Goal: Obtain resource: Download file/media

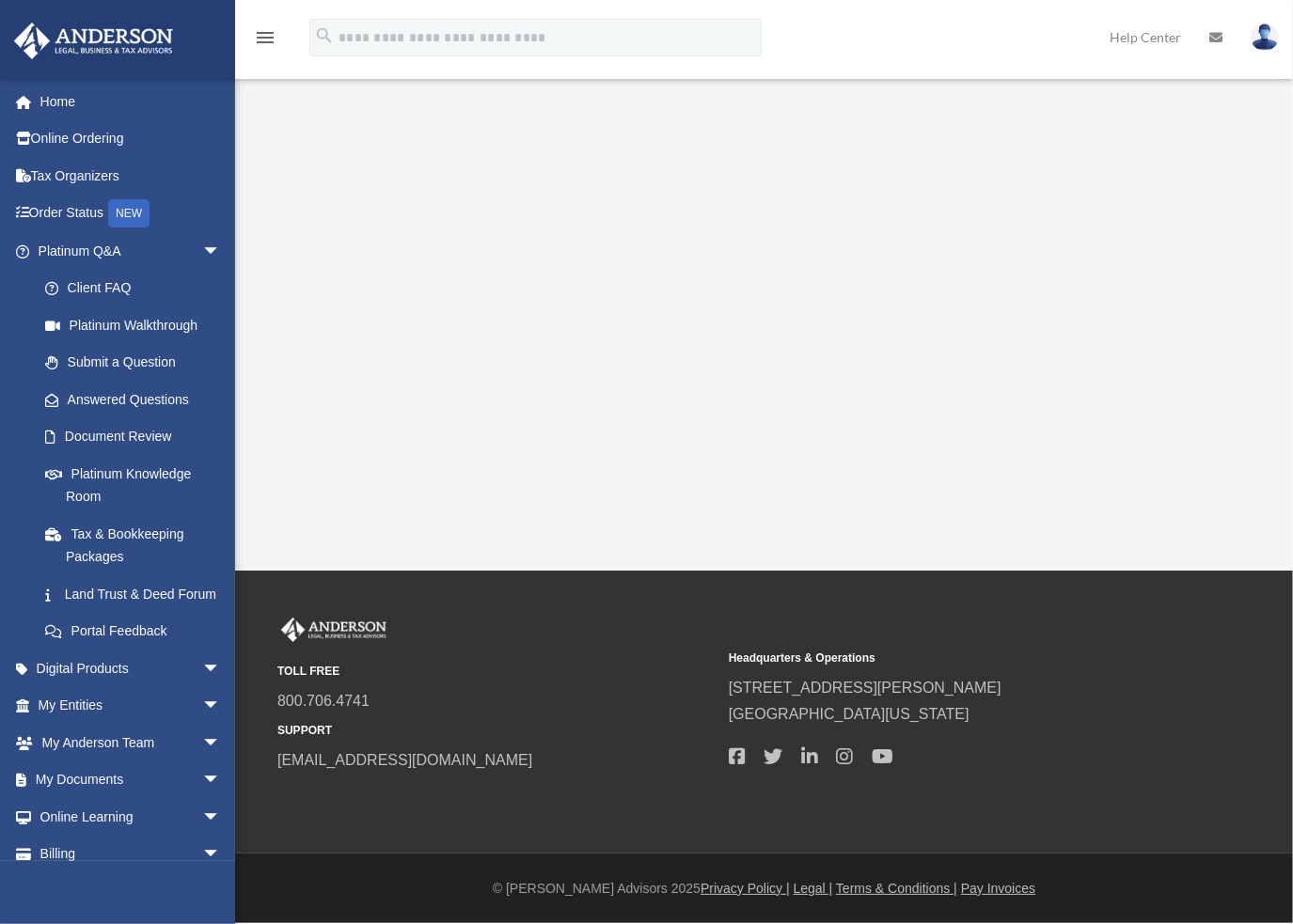
click at [202, 249] on span "arrow_drop_down" at bounding box center [221, 250] width 37 height 38
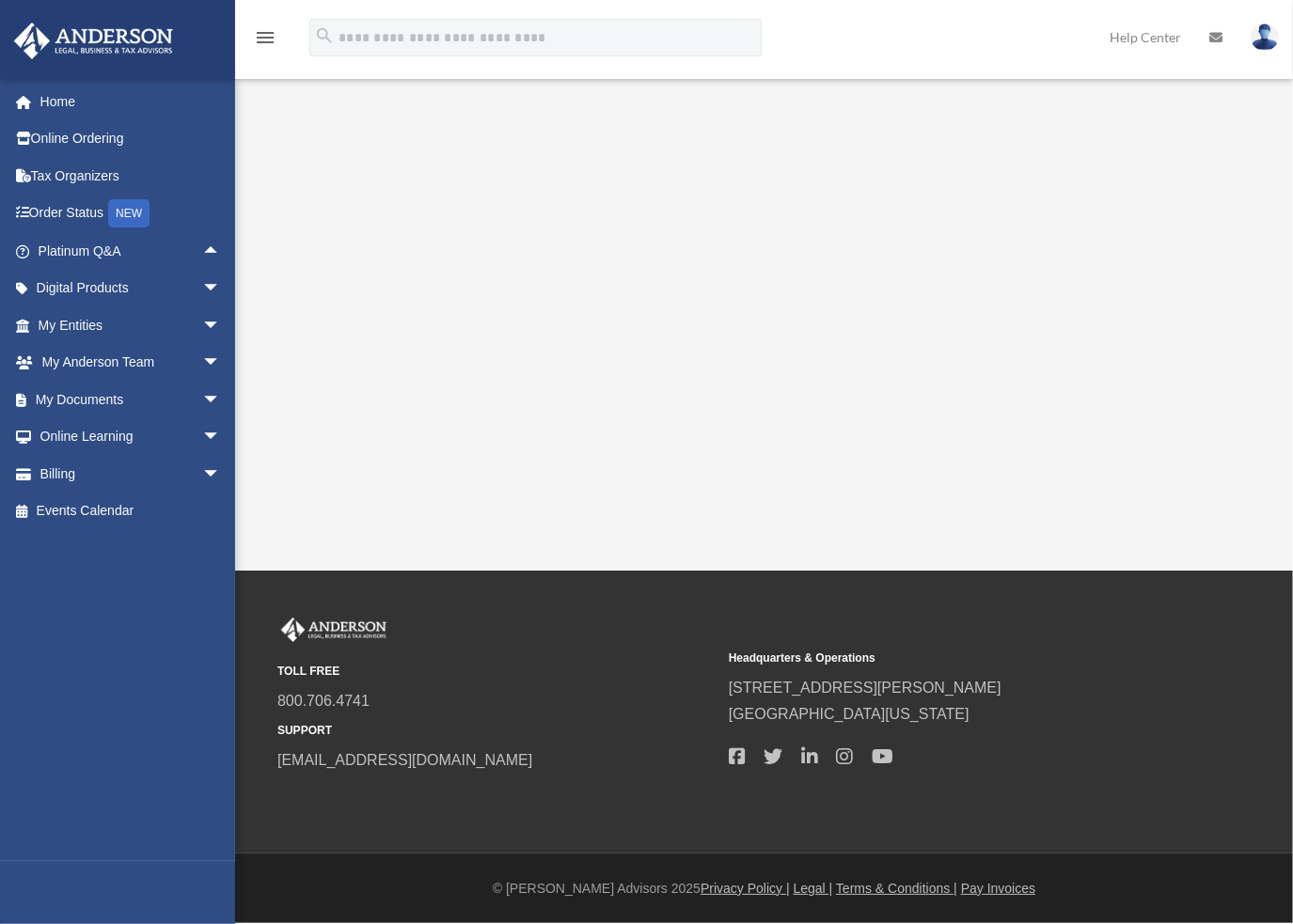
click at [202, 399] on span "arrow_drop_down" at bounding box center [221, 399] width 37 height 38
click at [71, 436] on link "Box" at bounding box center [138, 437] width 223 height 37
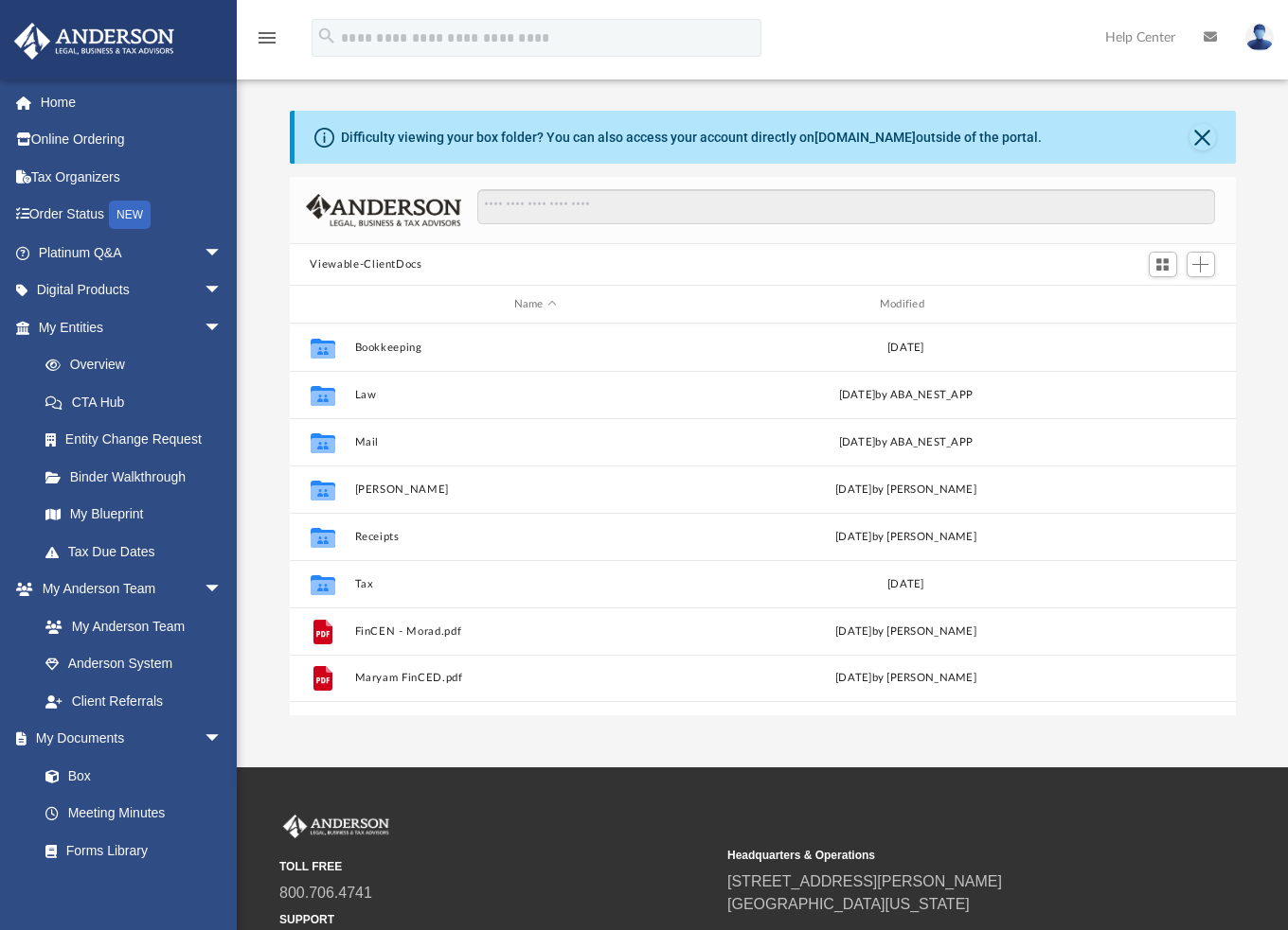
scroll to position [416, 931]
click at [204, 322] on span "arrow_drop_down" at bounding box center [222, 328] width 38 height 39
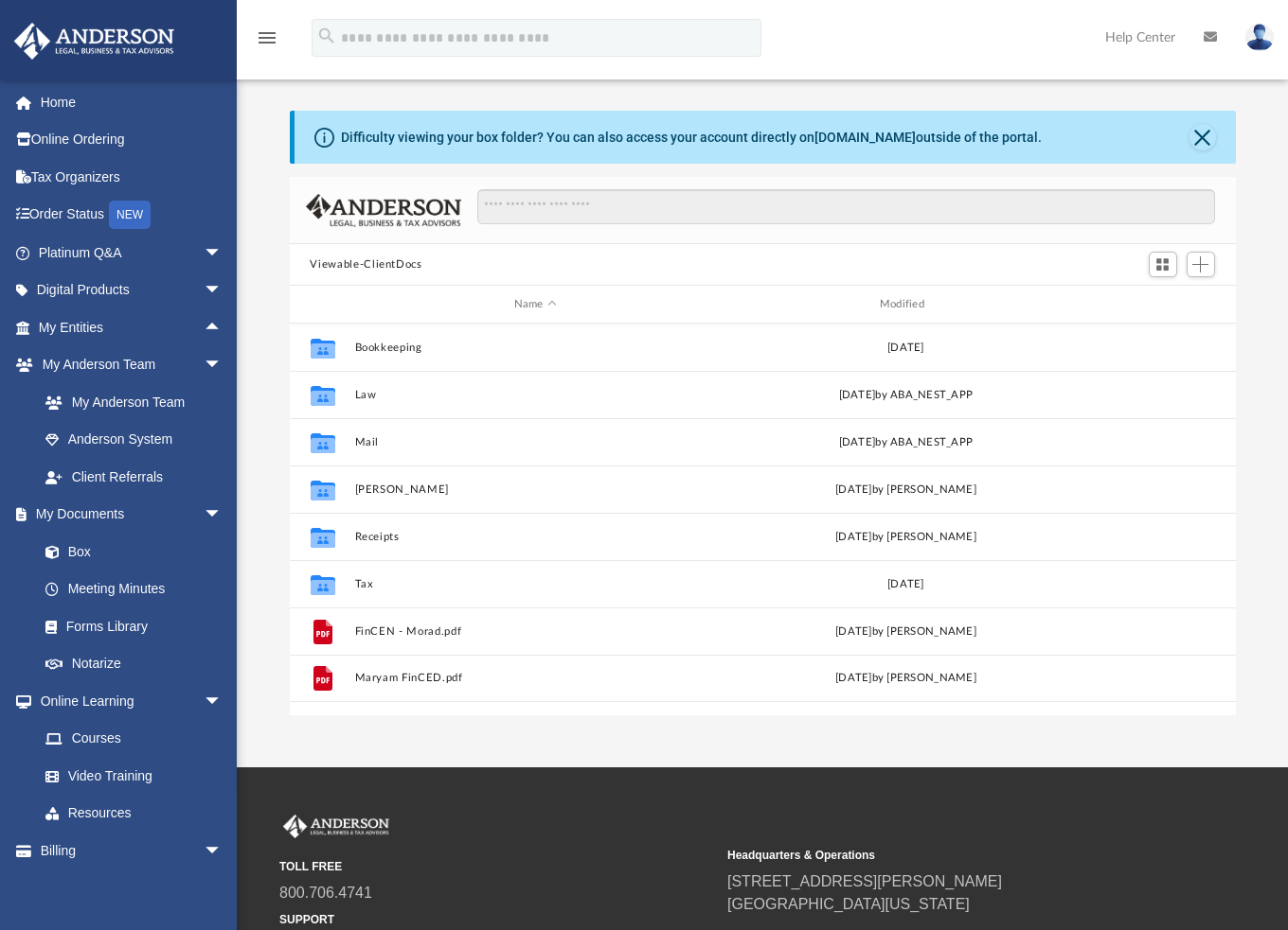
click at [204, 323] on span "arrow_drop_up" at bounding box center [222, 328] width 38 height 39
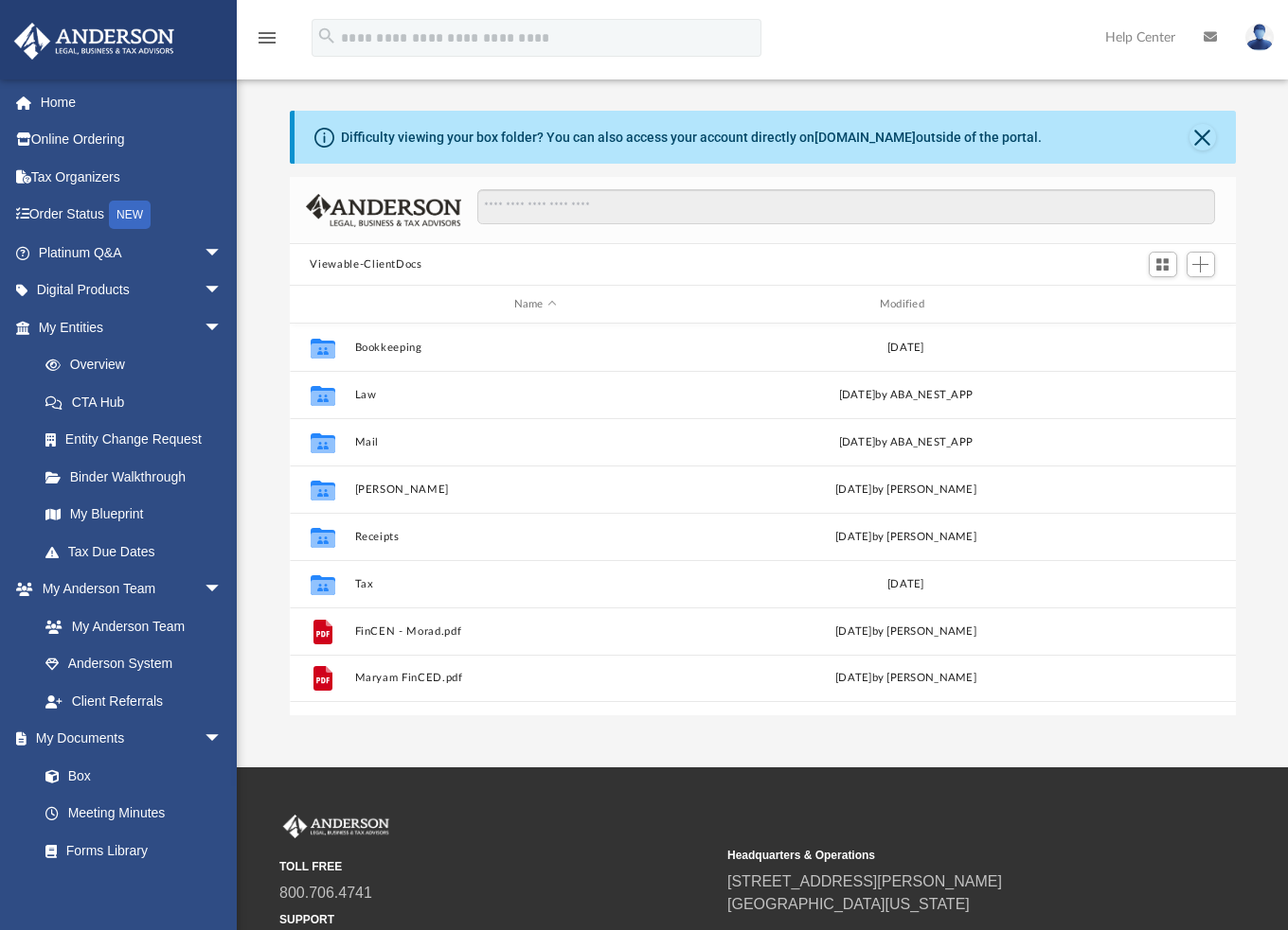
click at [122, 505] on link "My Blueprint" at bounding box center [134, 515] width 215 height 38
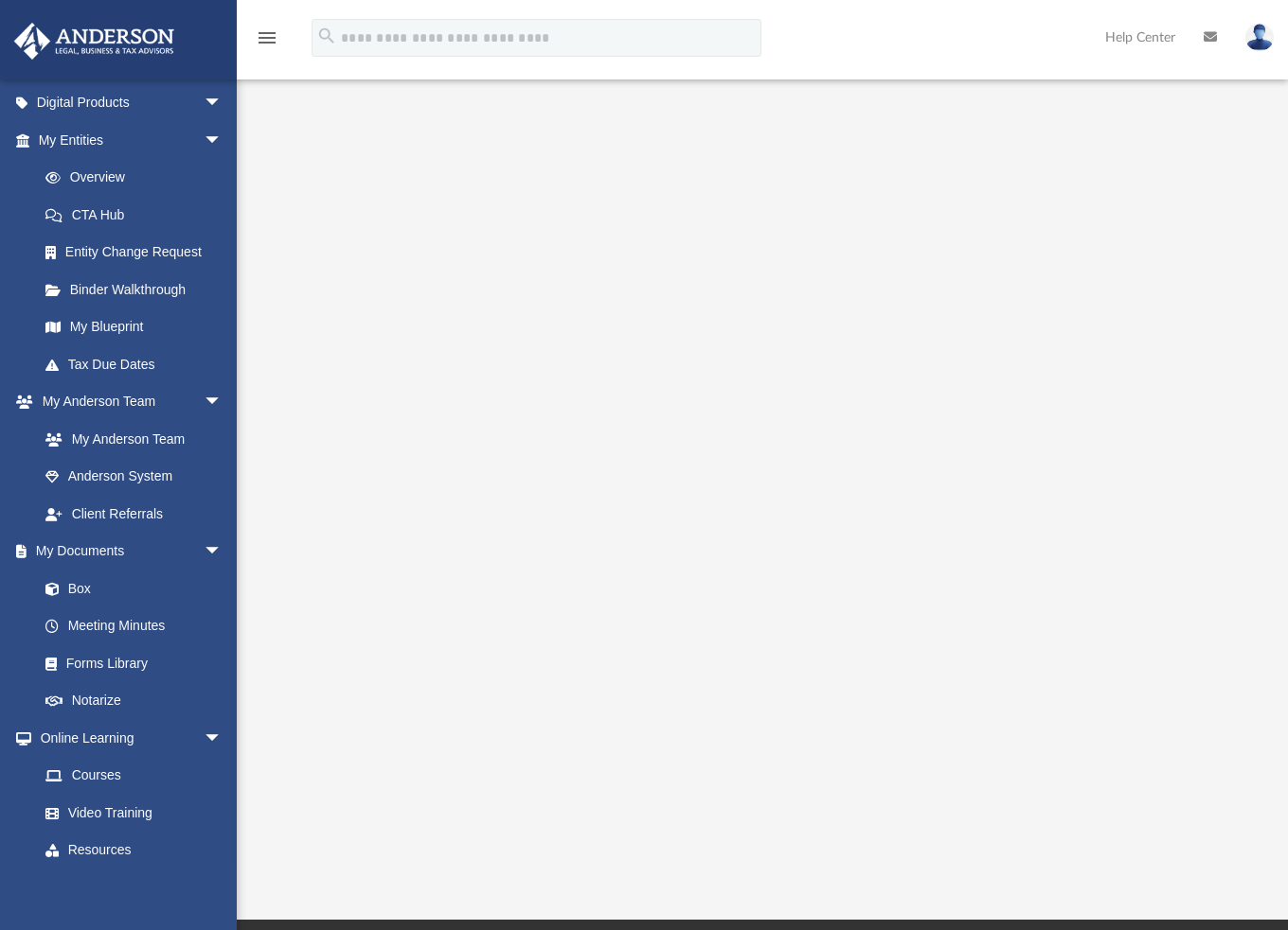
scroll to position [190, 0]
click at [90, 586] on link "Box" at bounding box center [129, 587] width 206 height 38
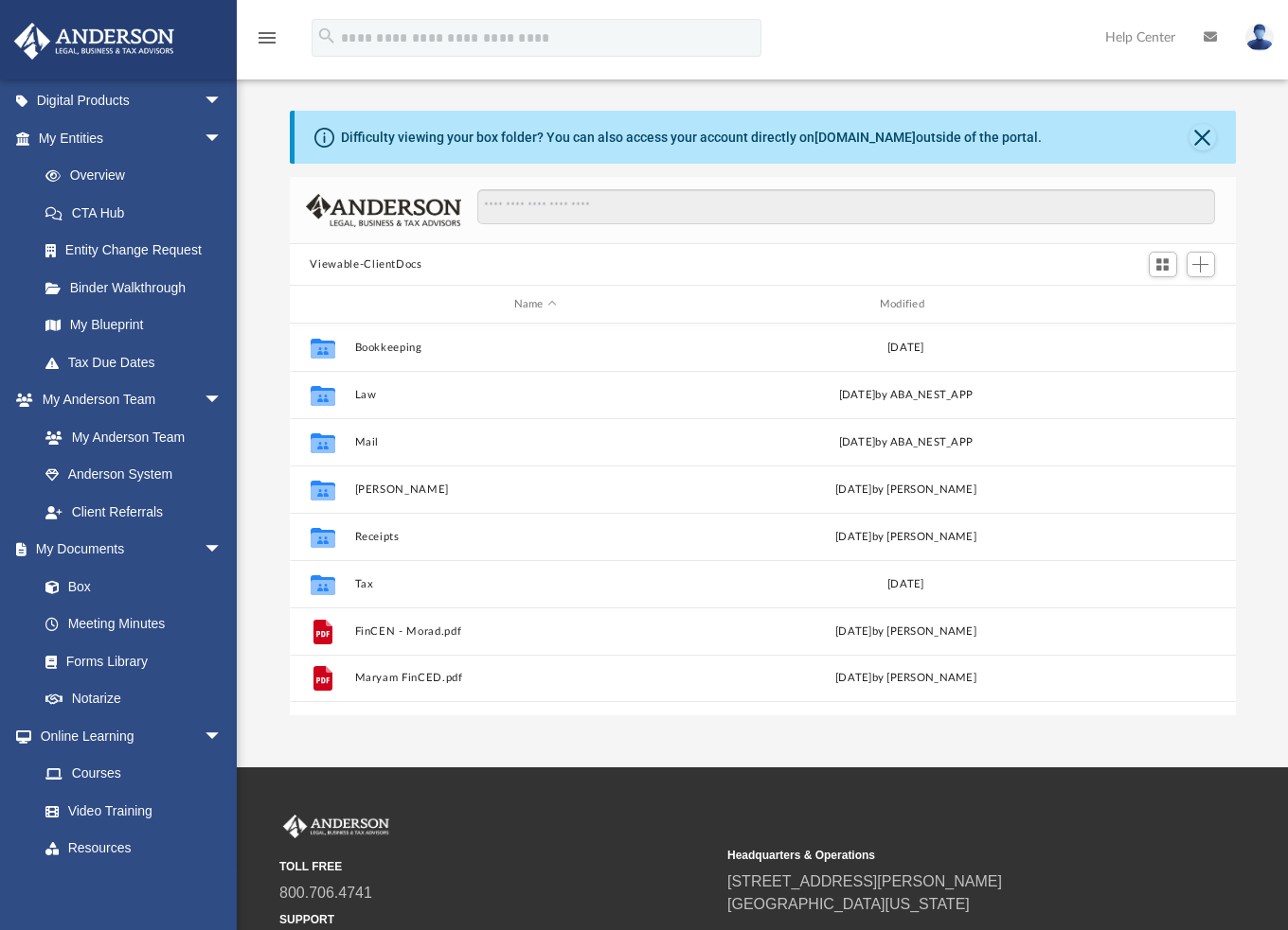
scroll to position [416, 931]
click at [370, 395] on button "Law" at bounding box center [535, 395] width 361 height 12
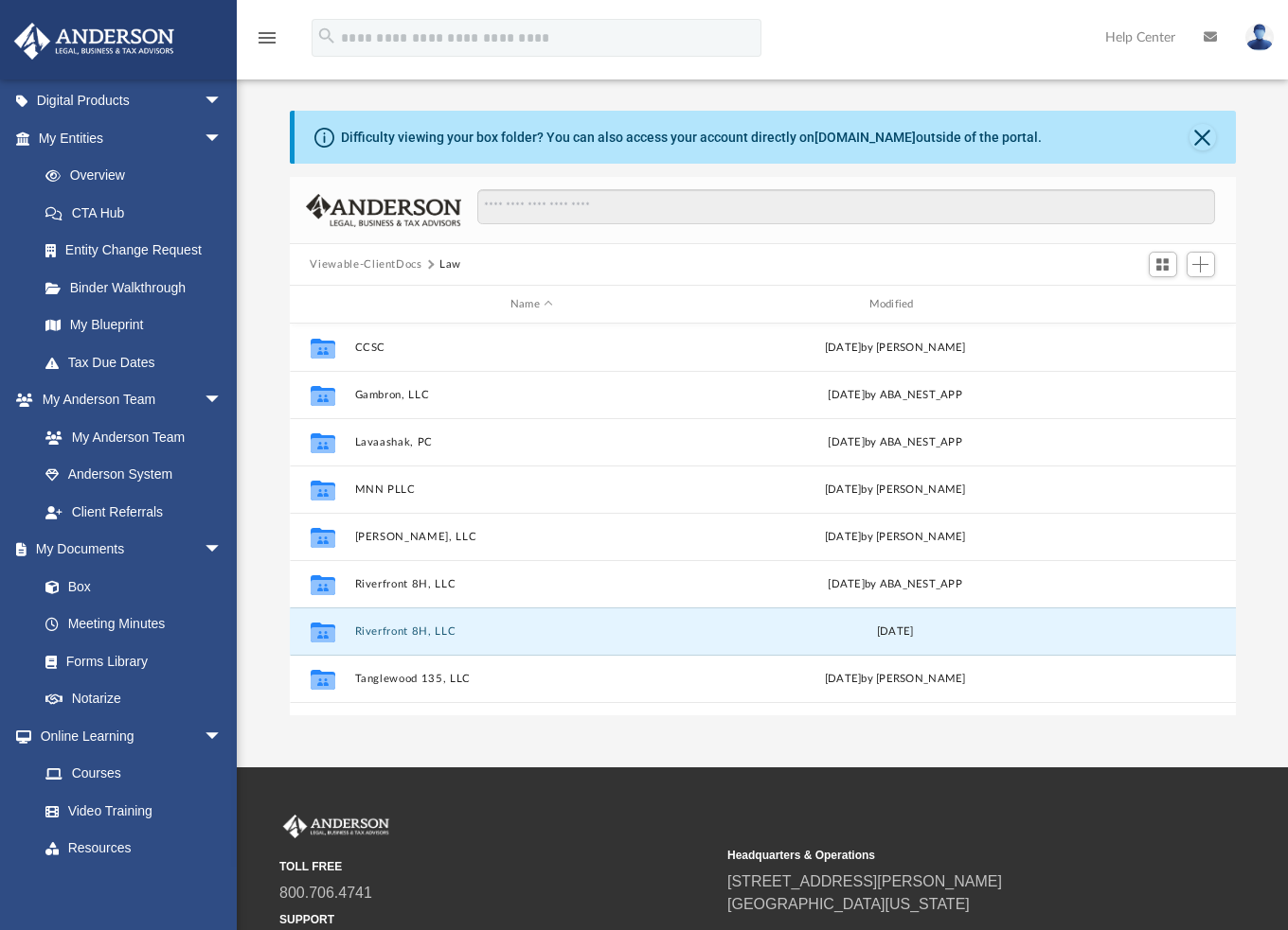
click at [413, 631] on button "Riverfront 8H, LLC" at bounding box center [532, 631] width 356 height 12
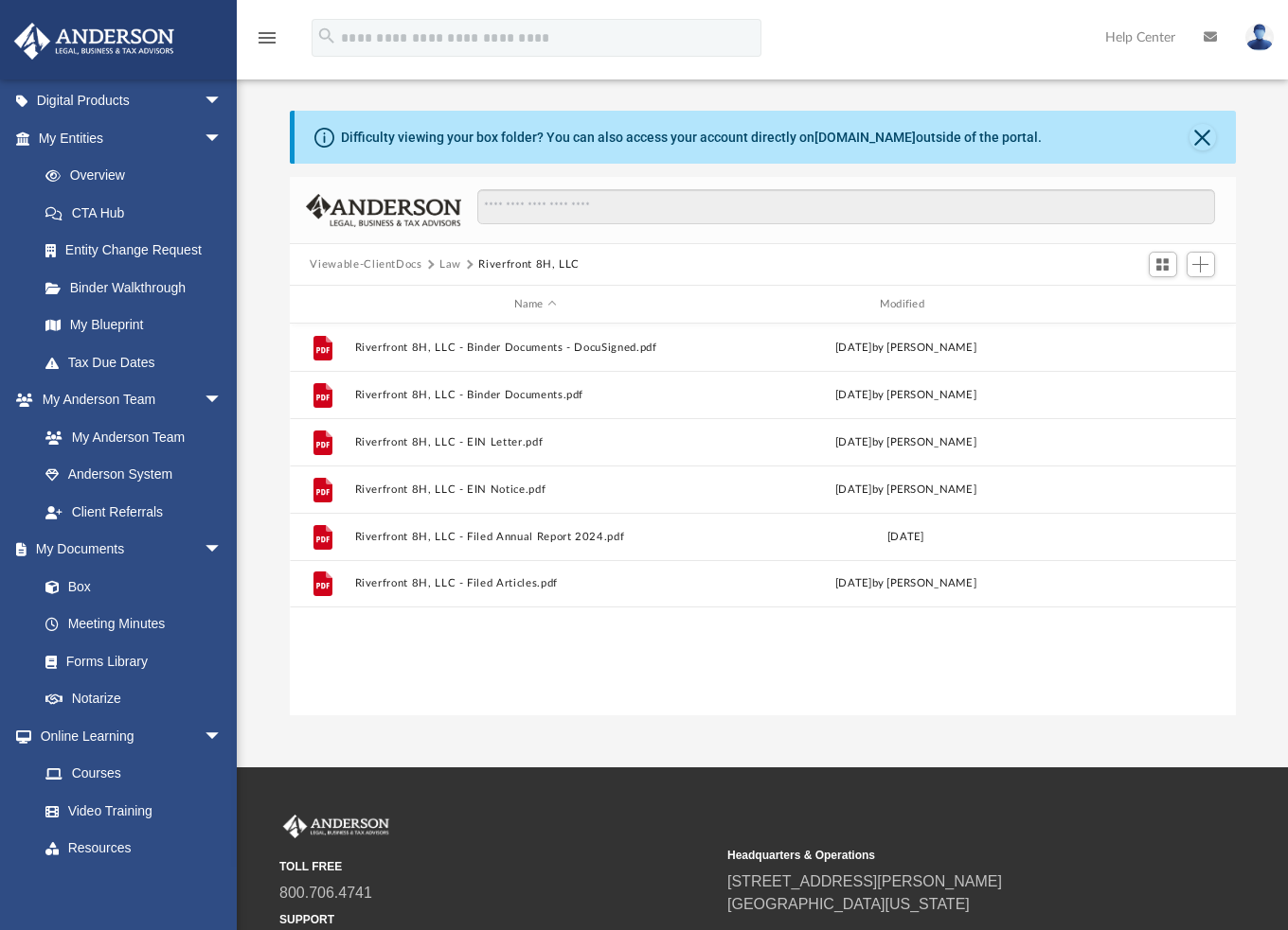
click at [452, 262] on button "Law" at bounding box center [450, 264] width 22 height 17
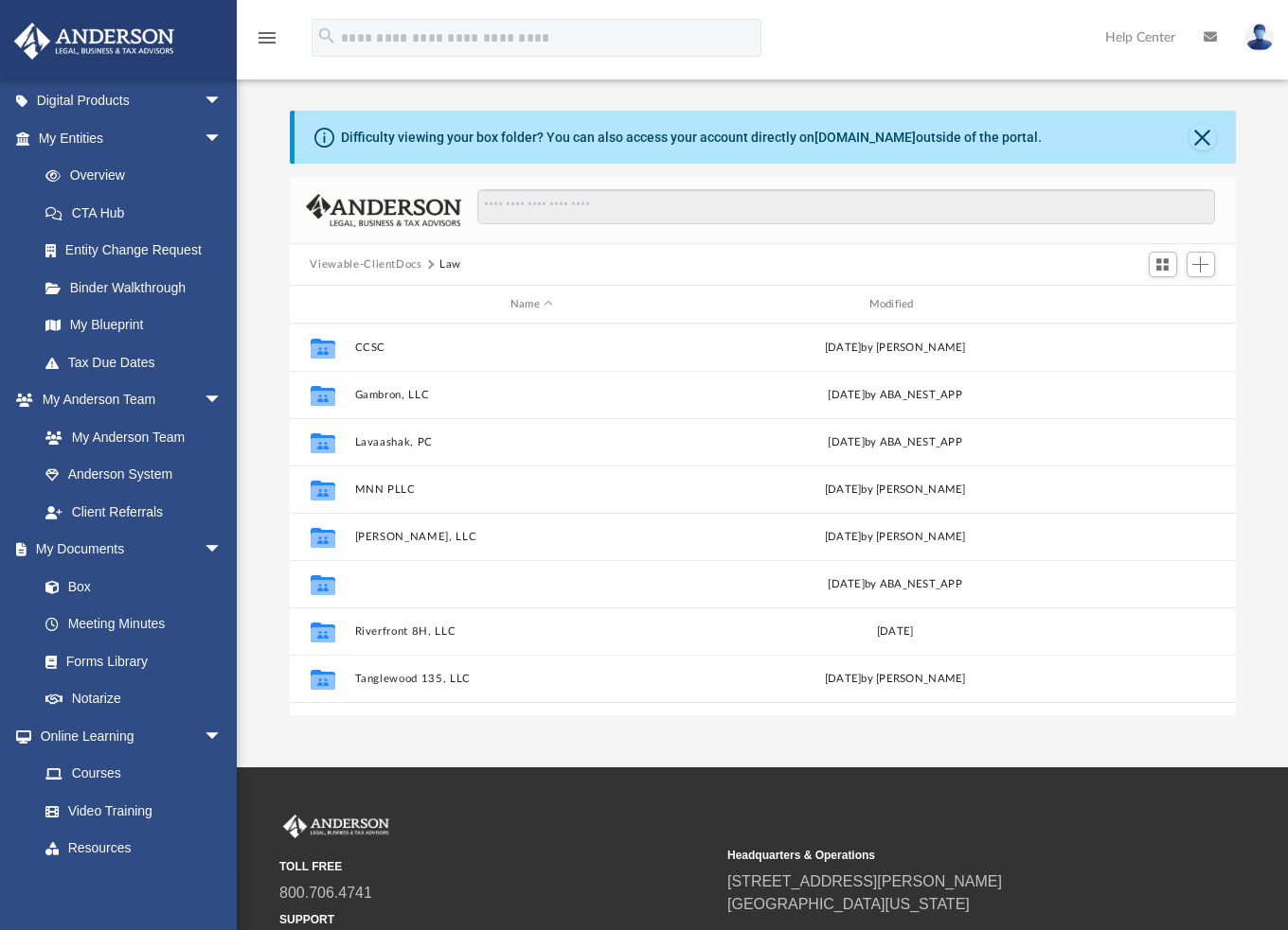
click at [402, 586] on button "Riverfront 8H, LLC" at bounding box center [532, 585] width 356 height 12
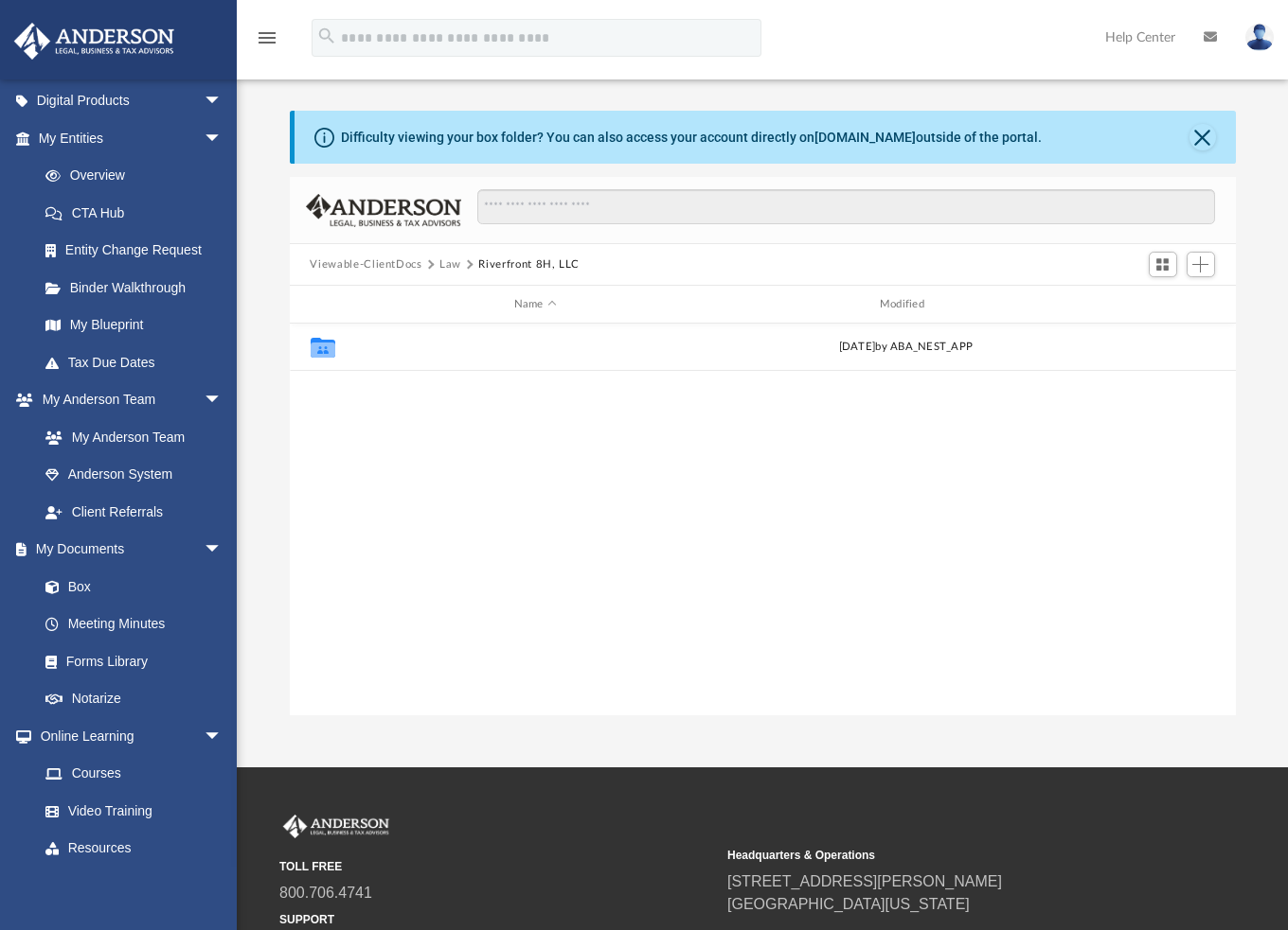
click at [398, 351] on button "Annual Docs" at bounding box center [535, 346] width 361 height 12
click at [506, 262] on button "Riverfront 8H, LLC" at bounding box center [519, 264] width 101 height 17
click at [443, 262] on button "Law" at bounding box center [450, 264] width 22 height 17
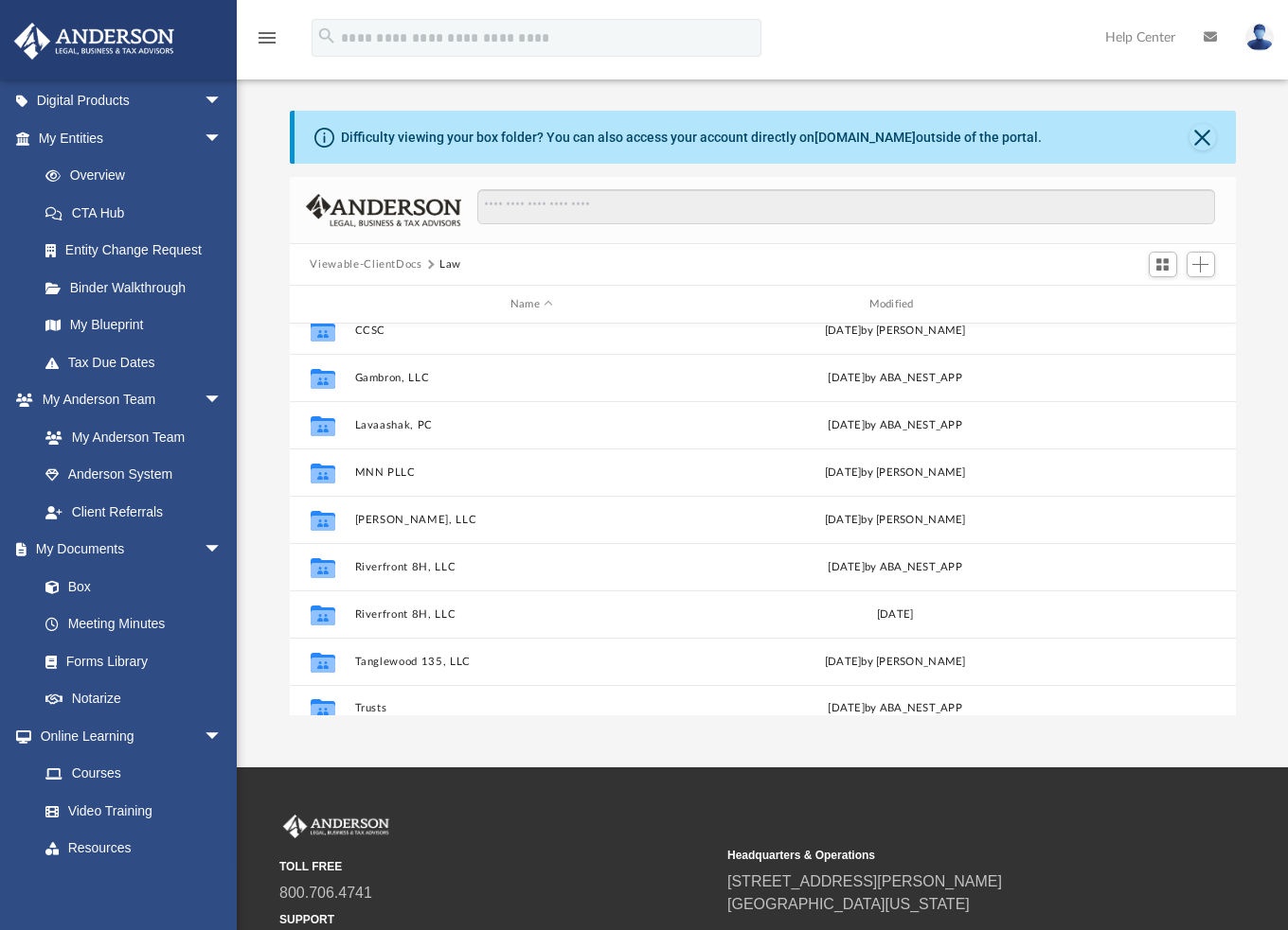
scroll to position [34, 0]
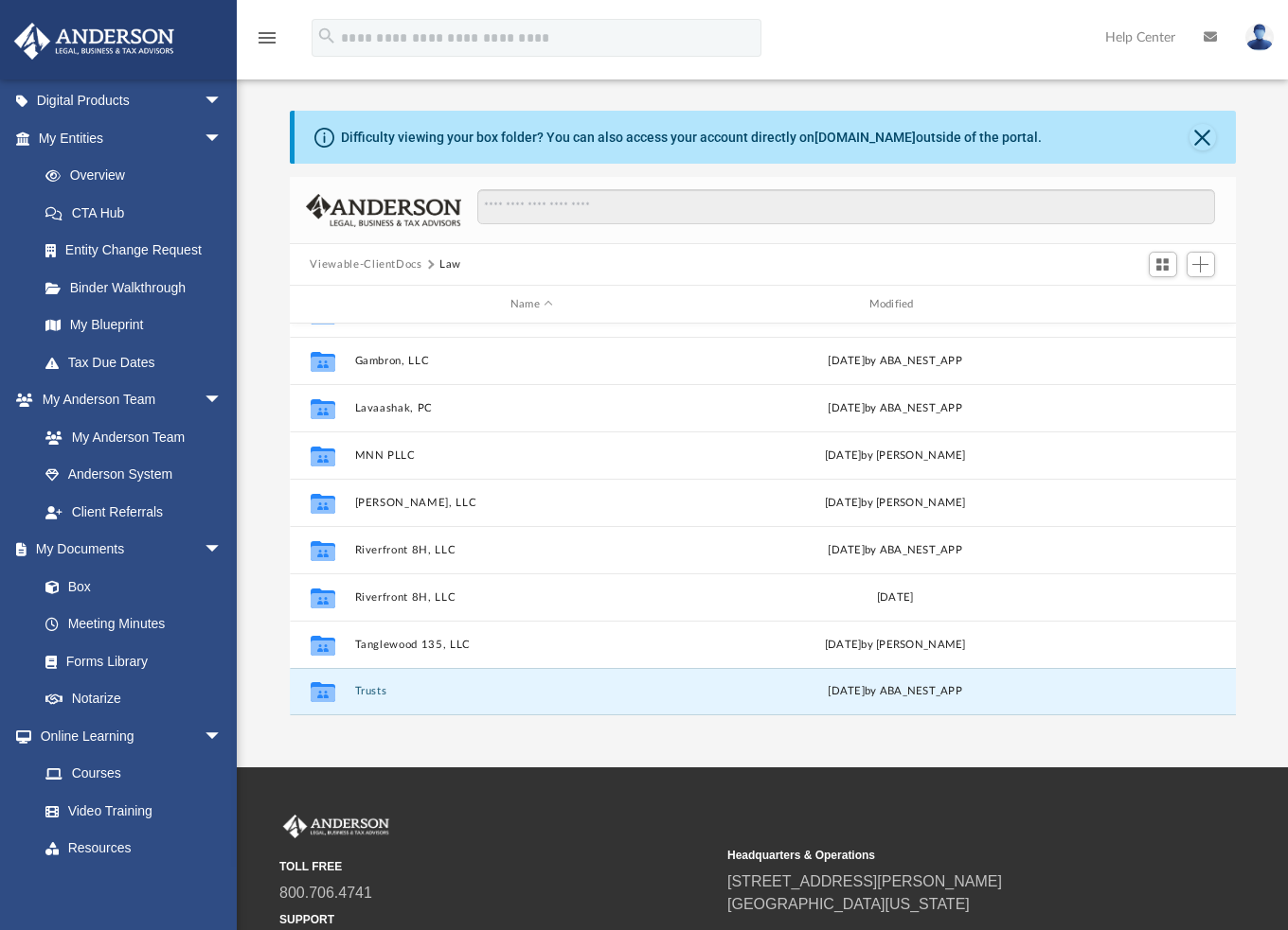
click at [369, 693] on button "Trusts" at bounding box center [532, 691] width 356 height 12
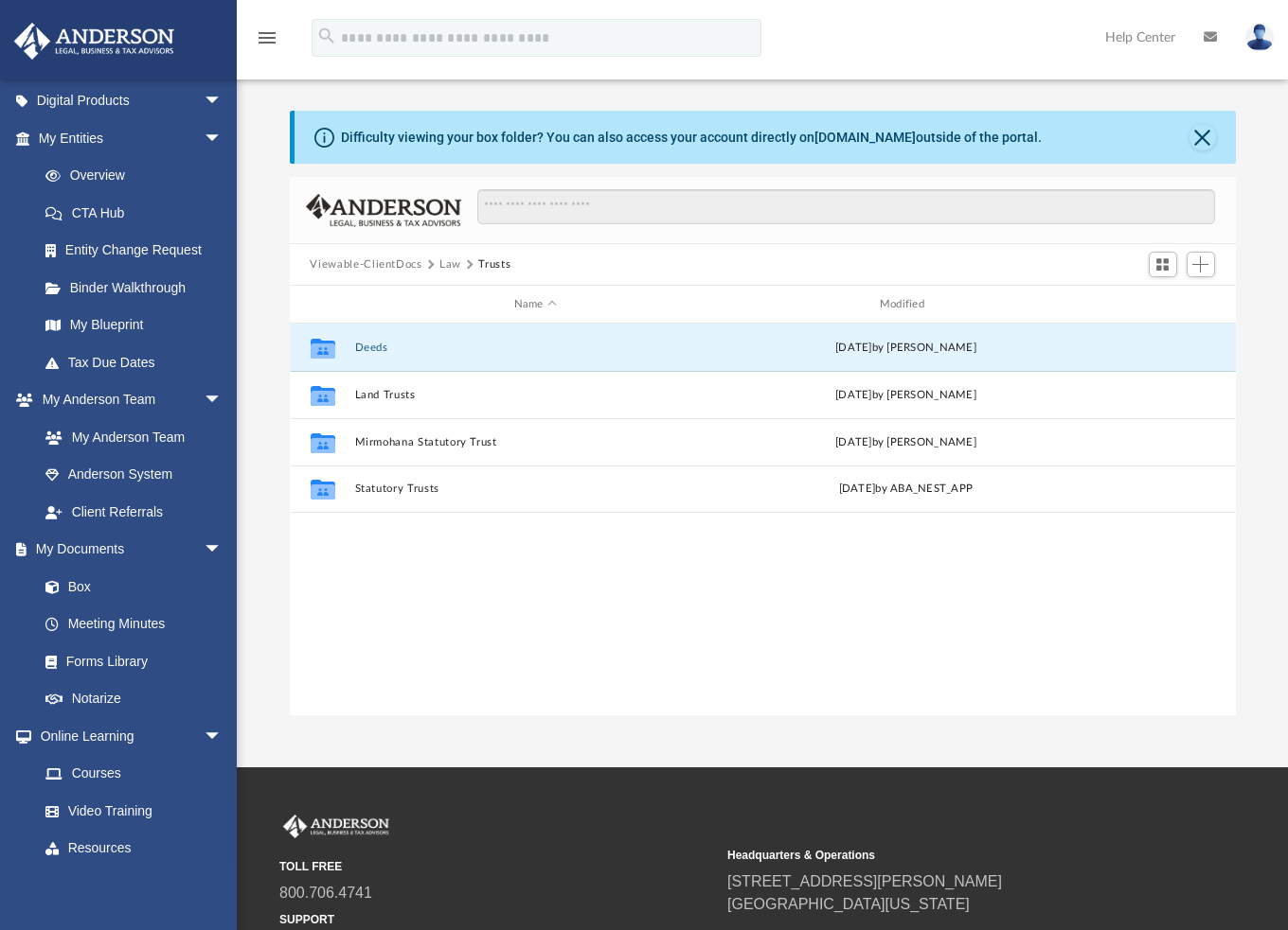
click at [376, 341] on button "Deeds" at bounding box center [535, 347] width 361 height 12
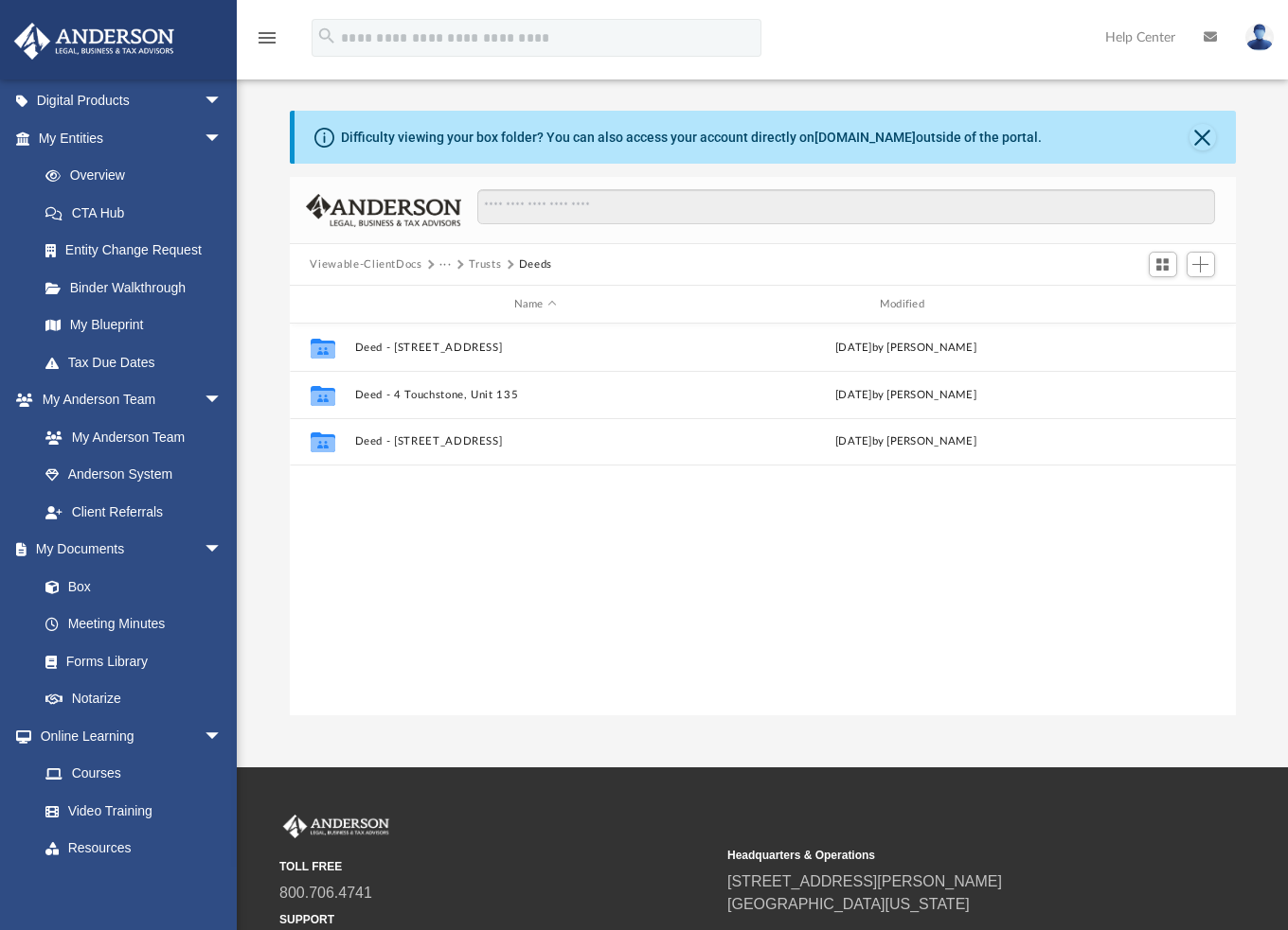
click at [480, 270] on button "Trusts" at bounding box center [485, 264] width 32 height 17
click at [390, 394] on button "Land Trusts" at bounding box center [535, 395] width 361 height 12
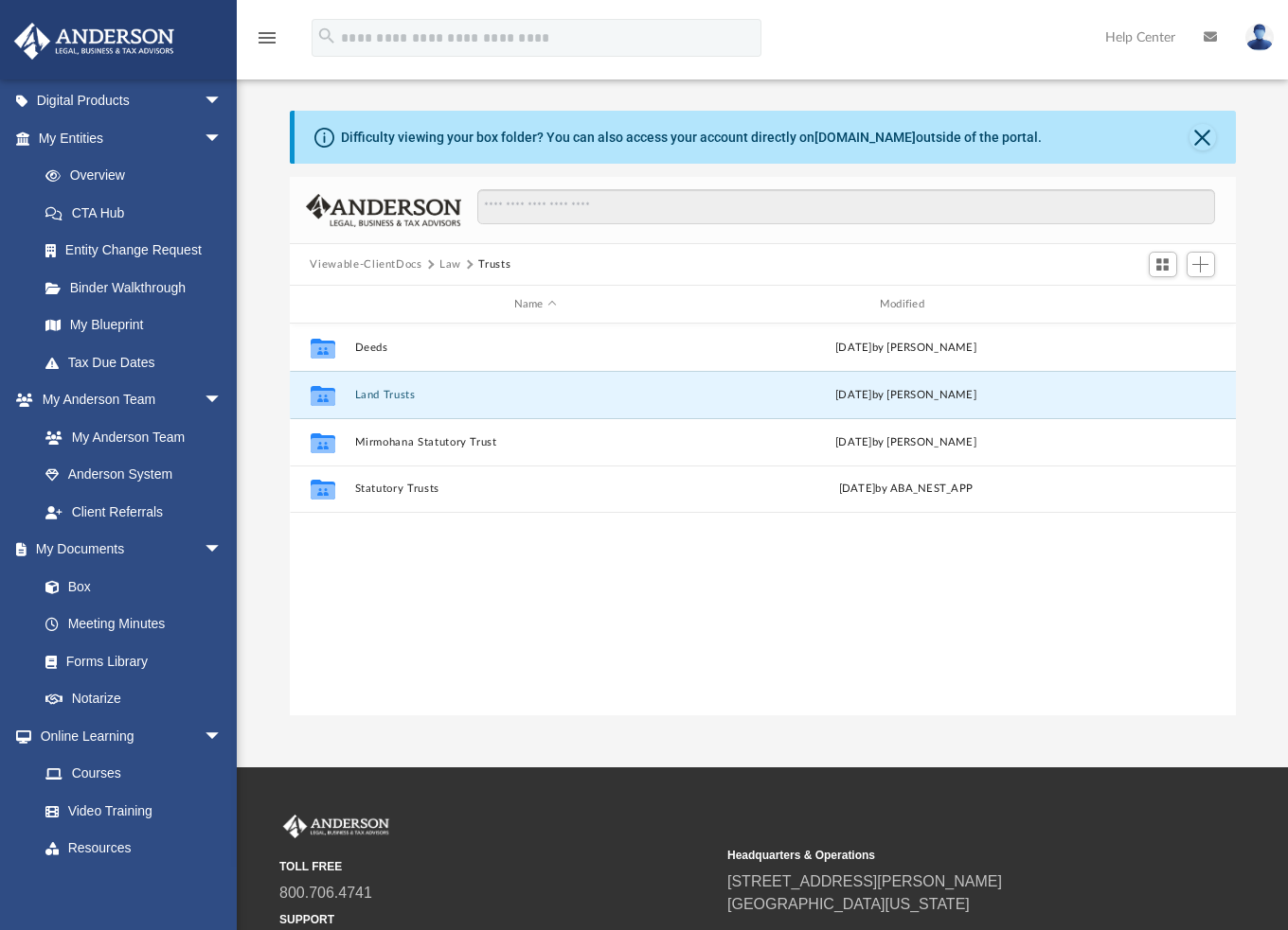
click at [390, 394] on button "Land Trusts" at bounding box center [535, 395] width 361 height 12
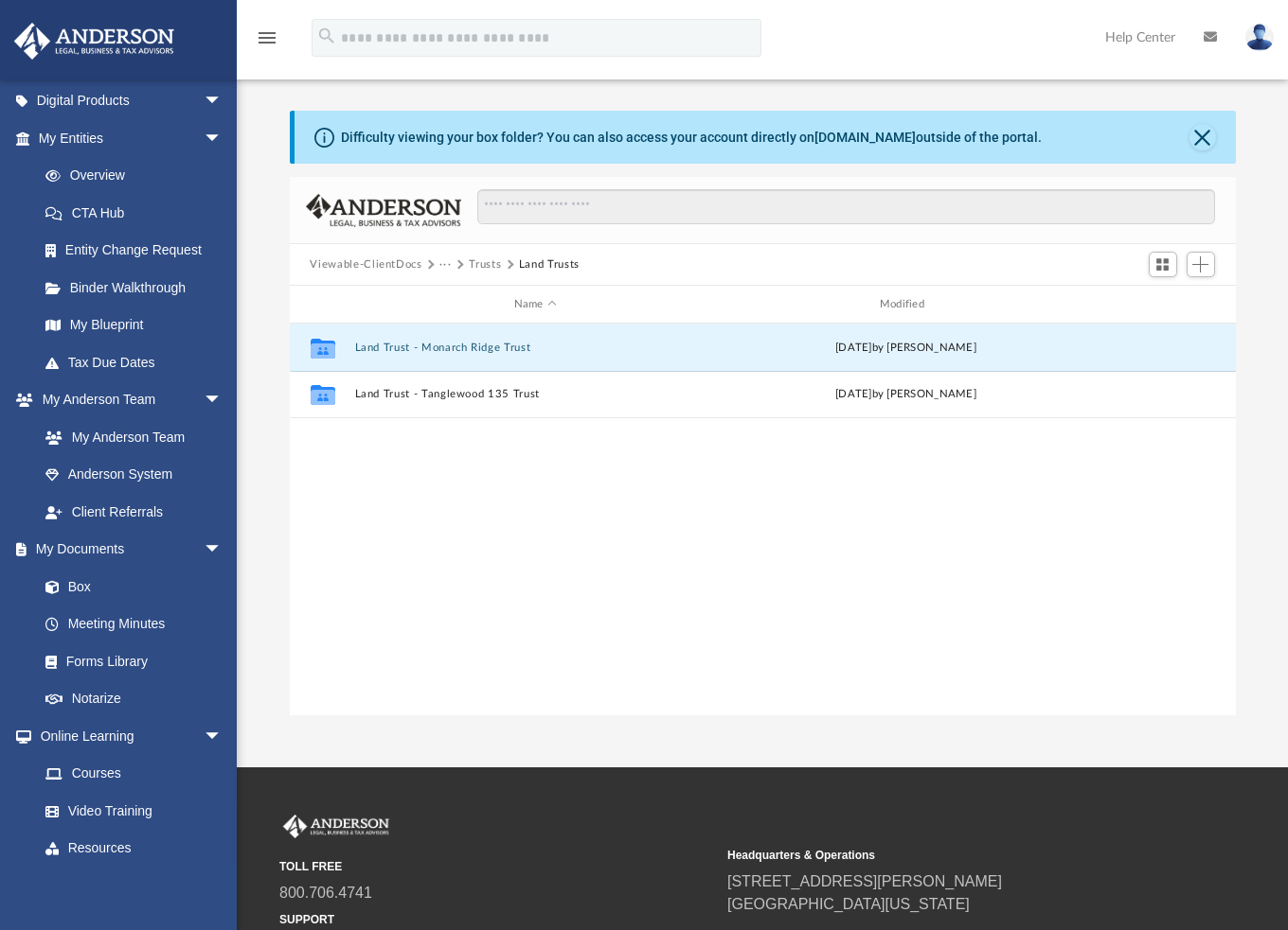
click at [462, 346] on button "Land Trust - Monarch Ridge Trust" at bounding box center [535, 347] width 361 height 12
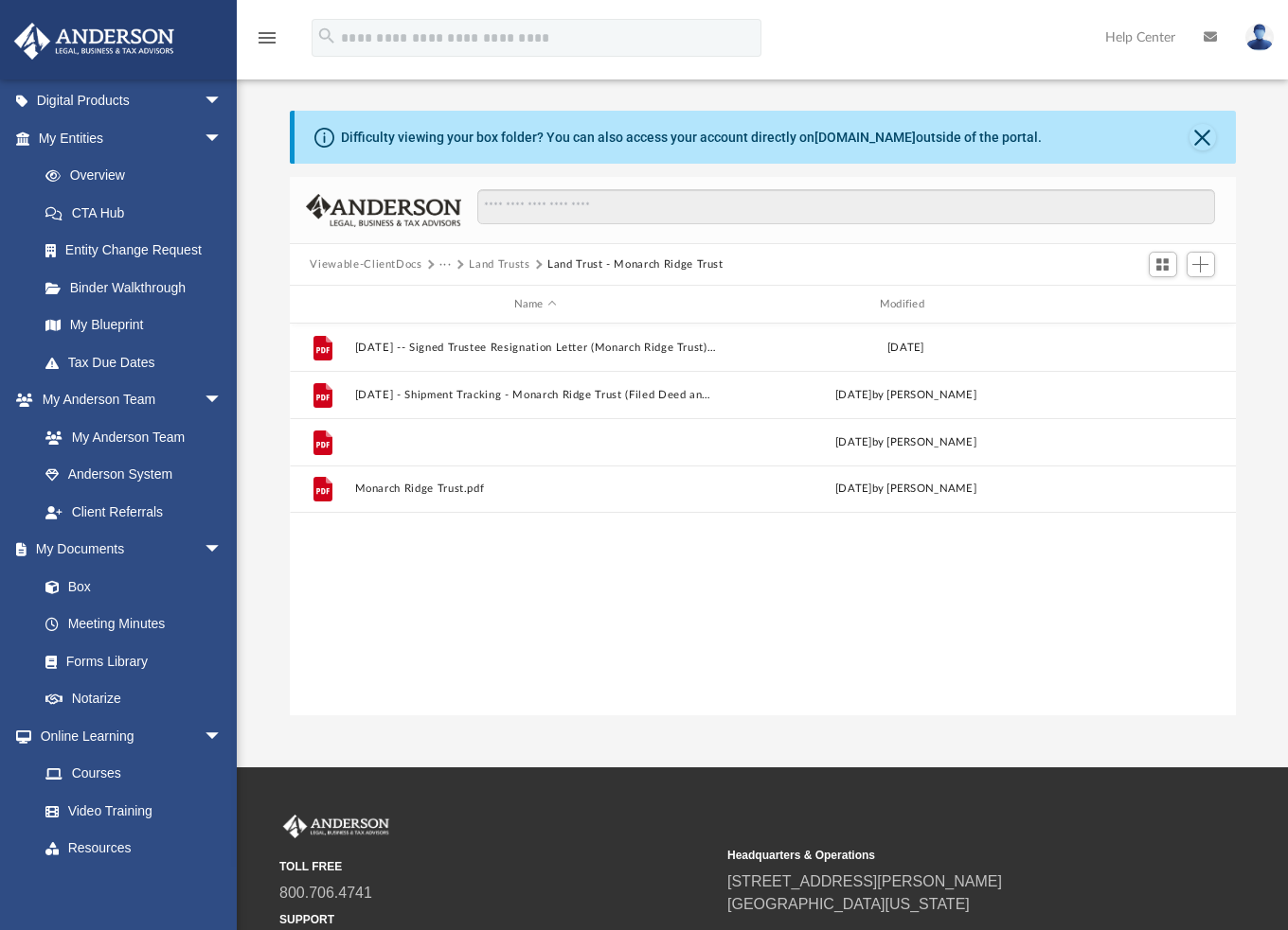
click at [469, 437] on button "Monarch Ridge Trust - DocuSigned.pdf" at bounding box center [535, 443] width 361 height 12
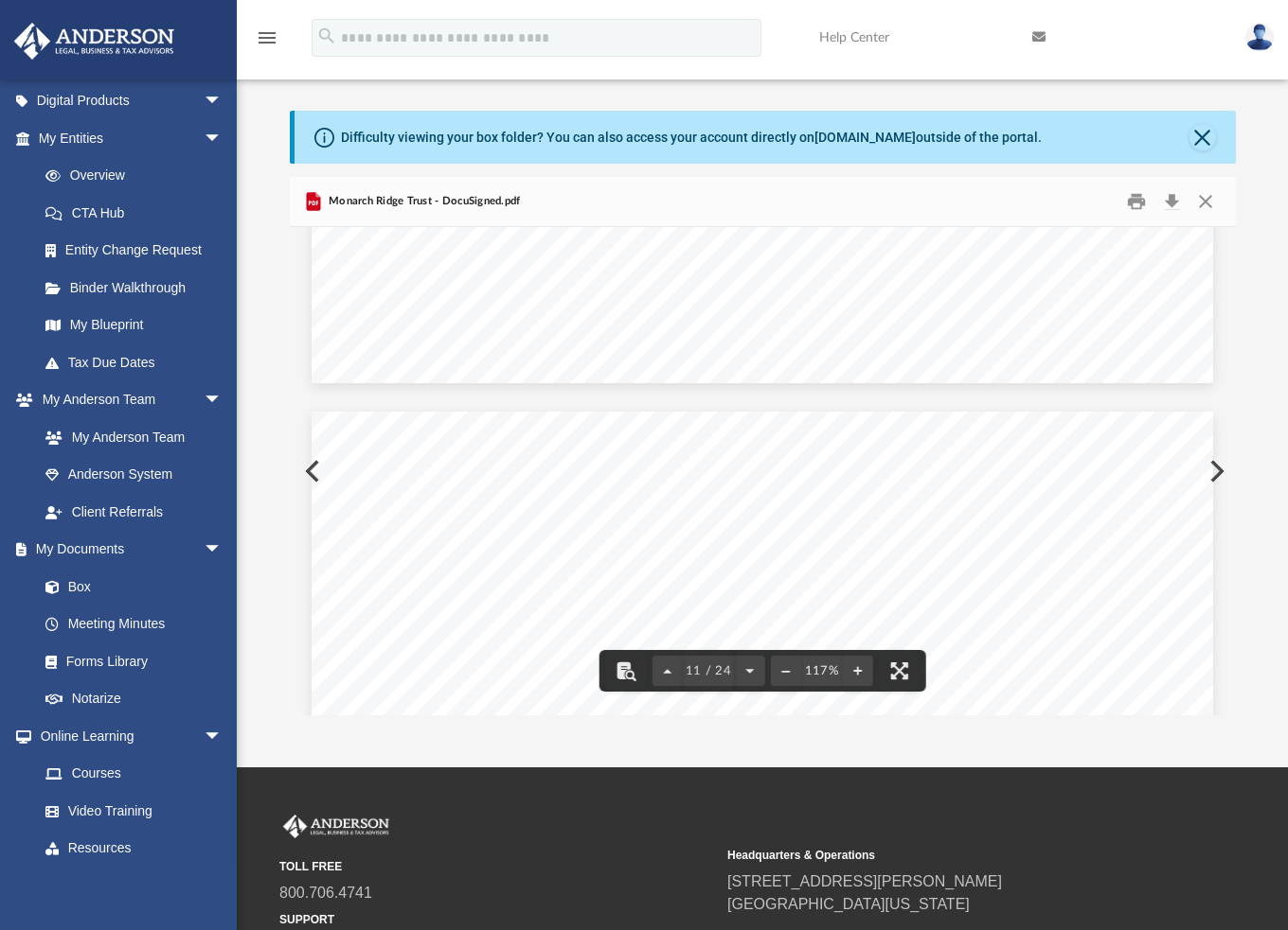
scroll to position [12499, 0]
click at [1171, 199] on button "Download" at bounding box center [1172, 202] width 34 height 30
click at [1262, 158] on div "Difficulty viewing your box folder? You can also access your account directly o…" at bounding box center [762, 413] width 1051 height 604
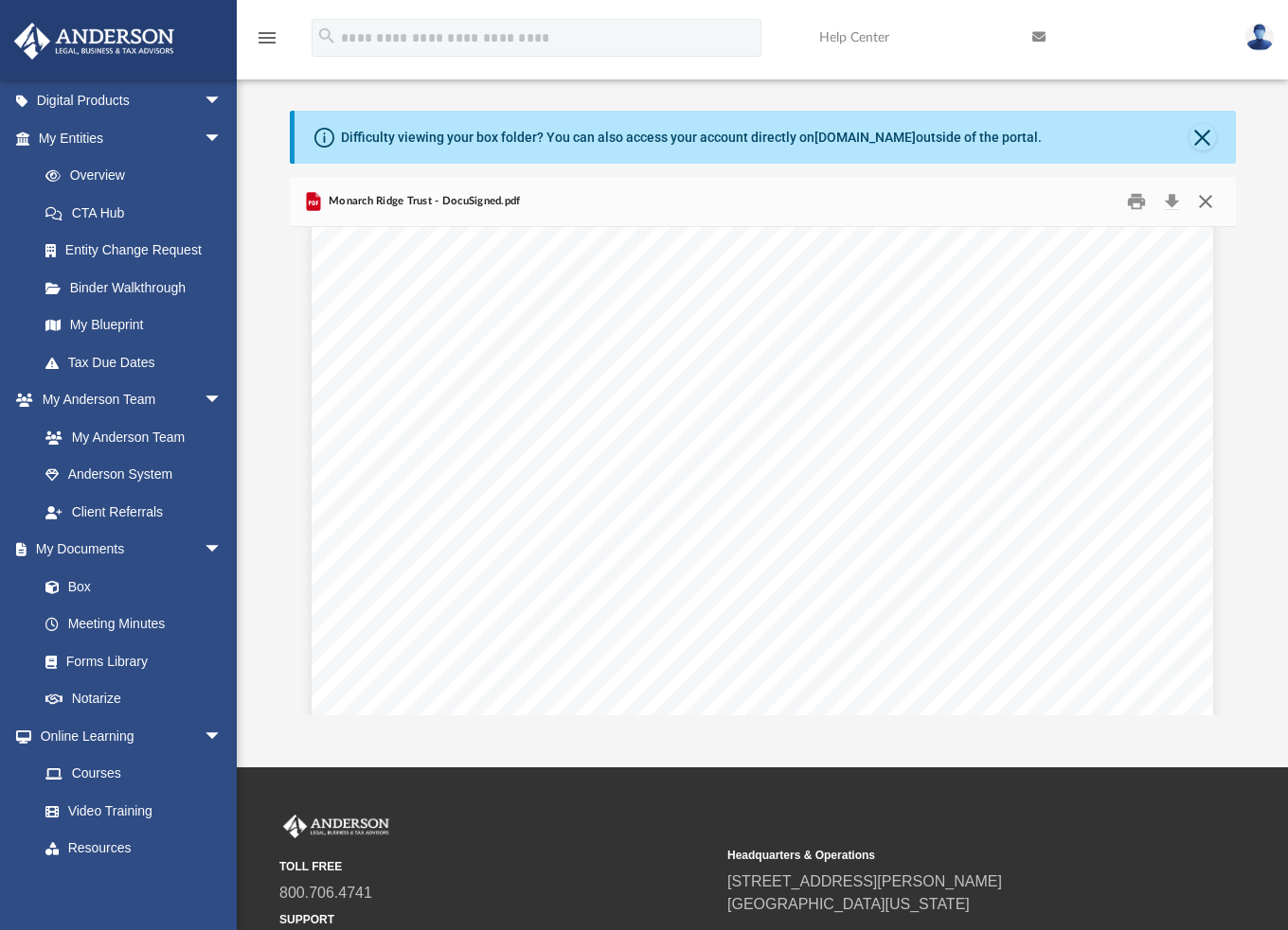
click at [1210, 203] on button "Close" at bounding box center [1206, 202] width 34 height 30
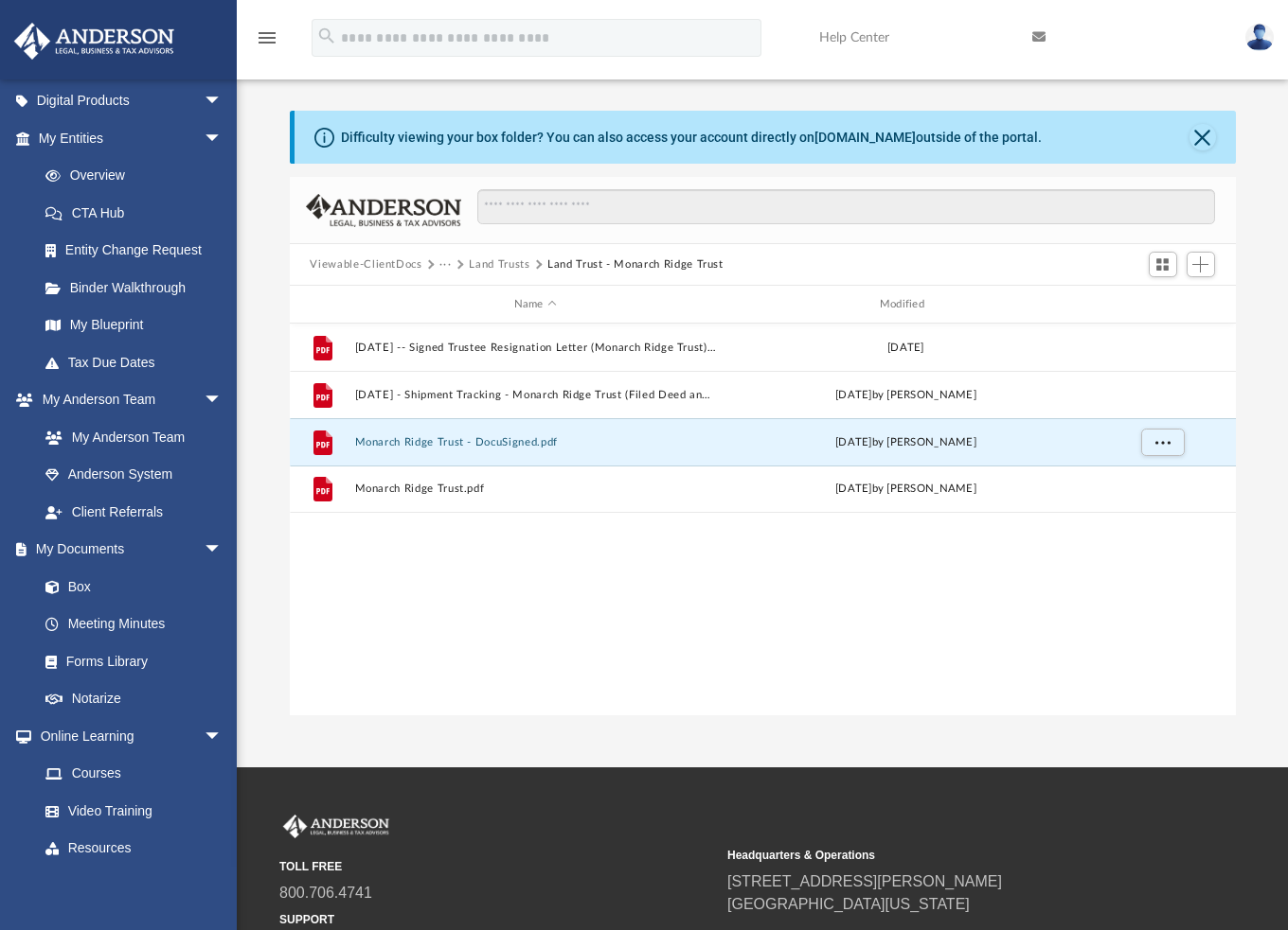
click at [503, 259] on button "Land Trusts" at bounding box center [499, 264] width 61 height 17
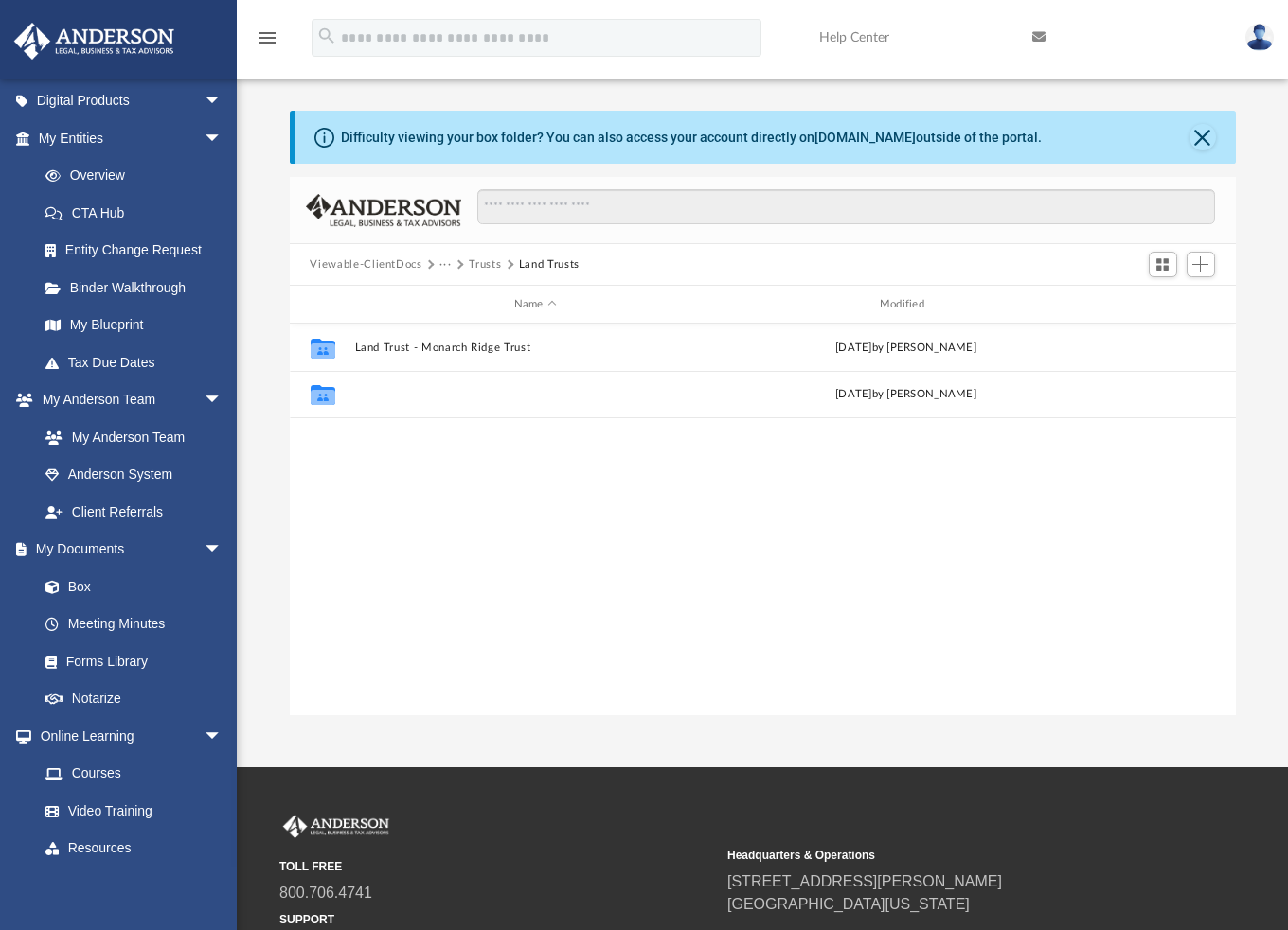
click at [409, 396] on button "Land Trust - Tanglewood 135 Trust" at bounding box center [535, 394] width 361 height 12
click at [579, 264] on button "Land Trust - Tanglewood 135 Trust" at bounding box center [640, 264] width 185 height 17
click at [506, 265] on button "Land Trusts" at bounding box center [499, 264] width 61 height 17
click at [478, 262] on button "Trusts" at bounding box center [485, 264] width 32 height 17
click at [420, 443] on button "Mirmohana Statutory Trust" at bounding box center [535, 443] width 361 height 12
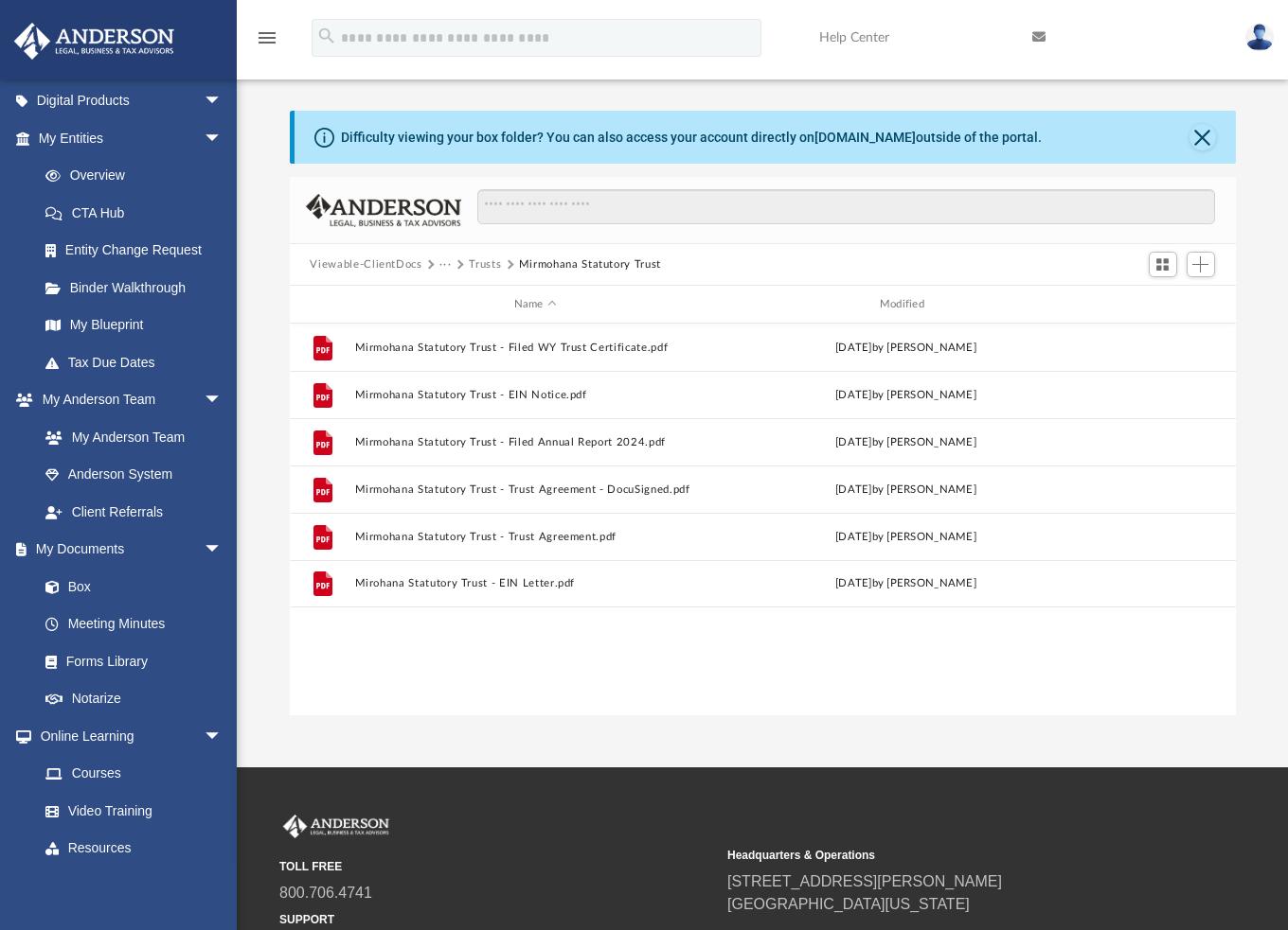
click at [114, 325] on link "My Blueprint" at bounding box center [134, 326] width 215 height 38
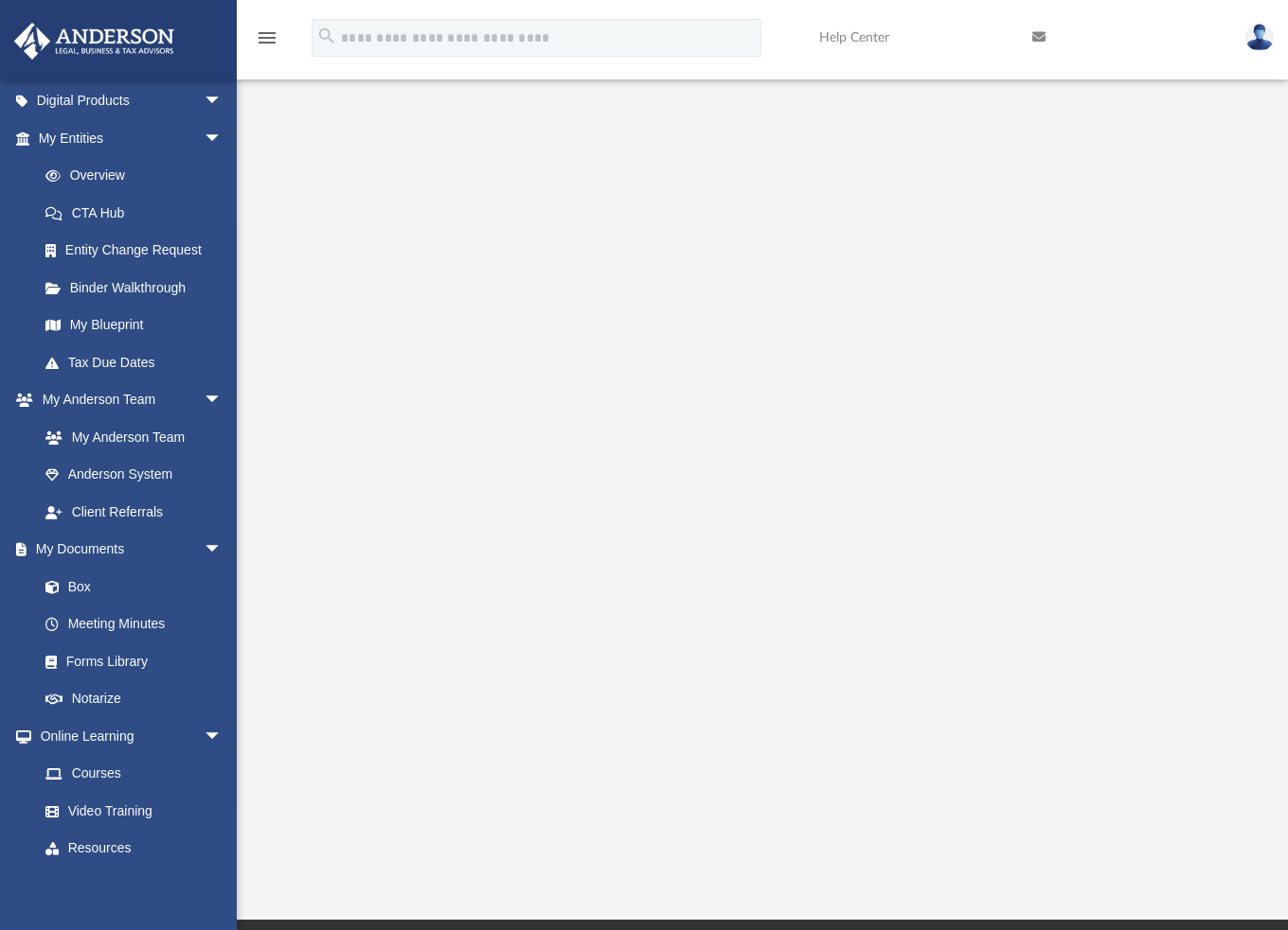
click at [85, 576] on link "Box" at bounding box center [129, 587] width 206 height 38
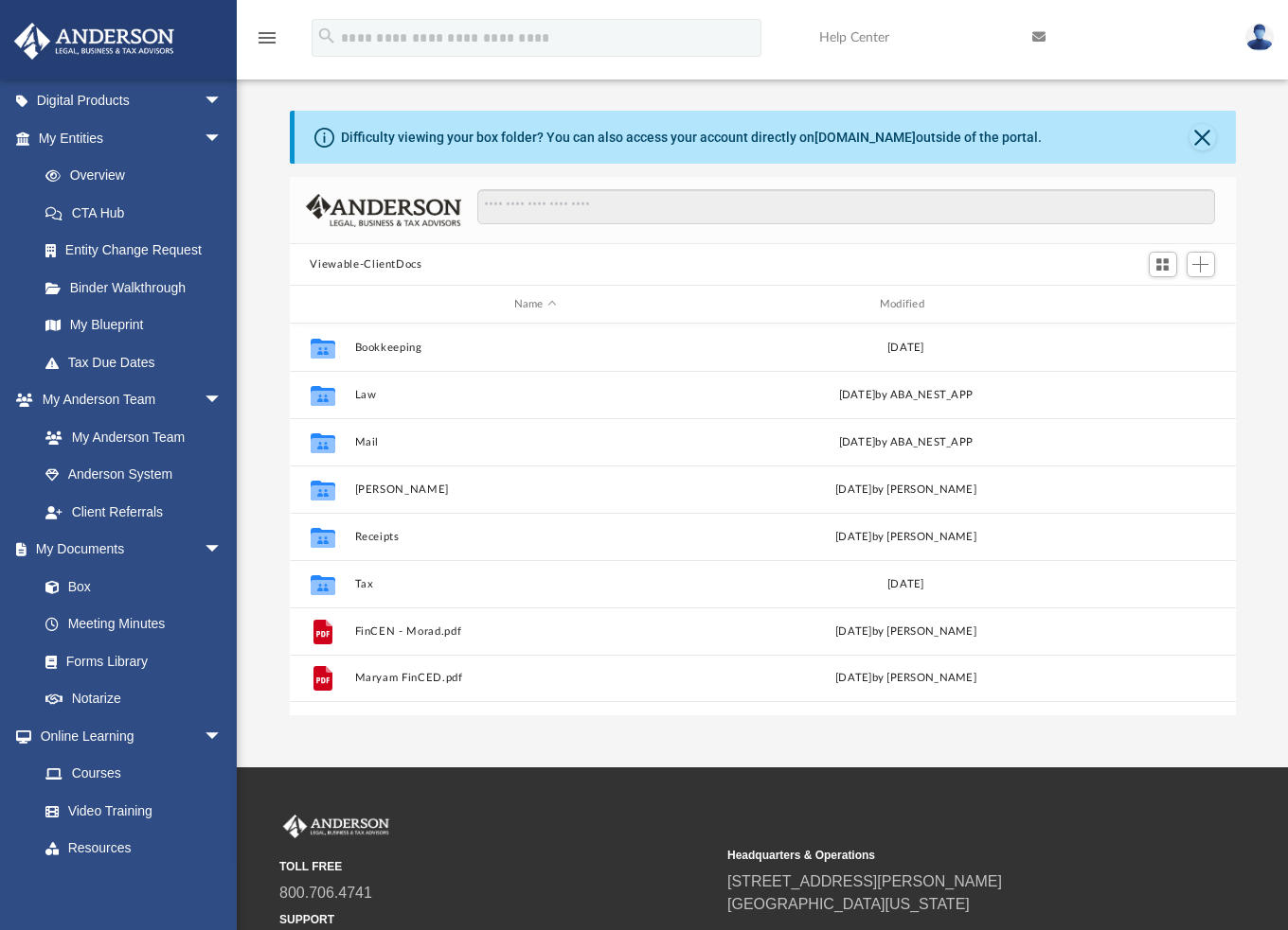
scroll to position [416, 931]
click at [359, 396] on button "Law" at bounding box center [535, 395] width 361 height 12
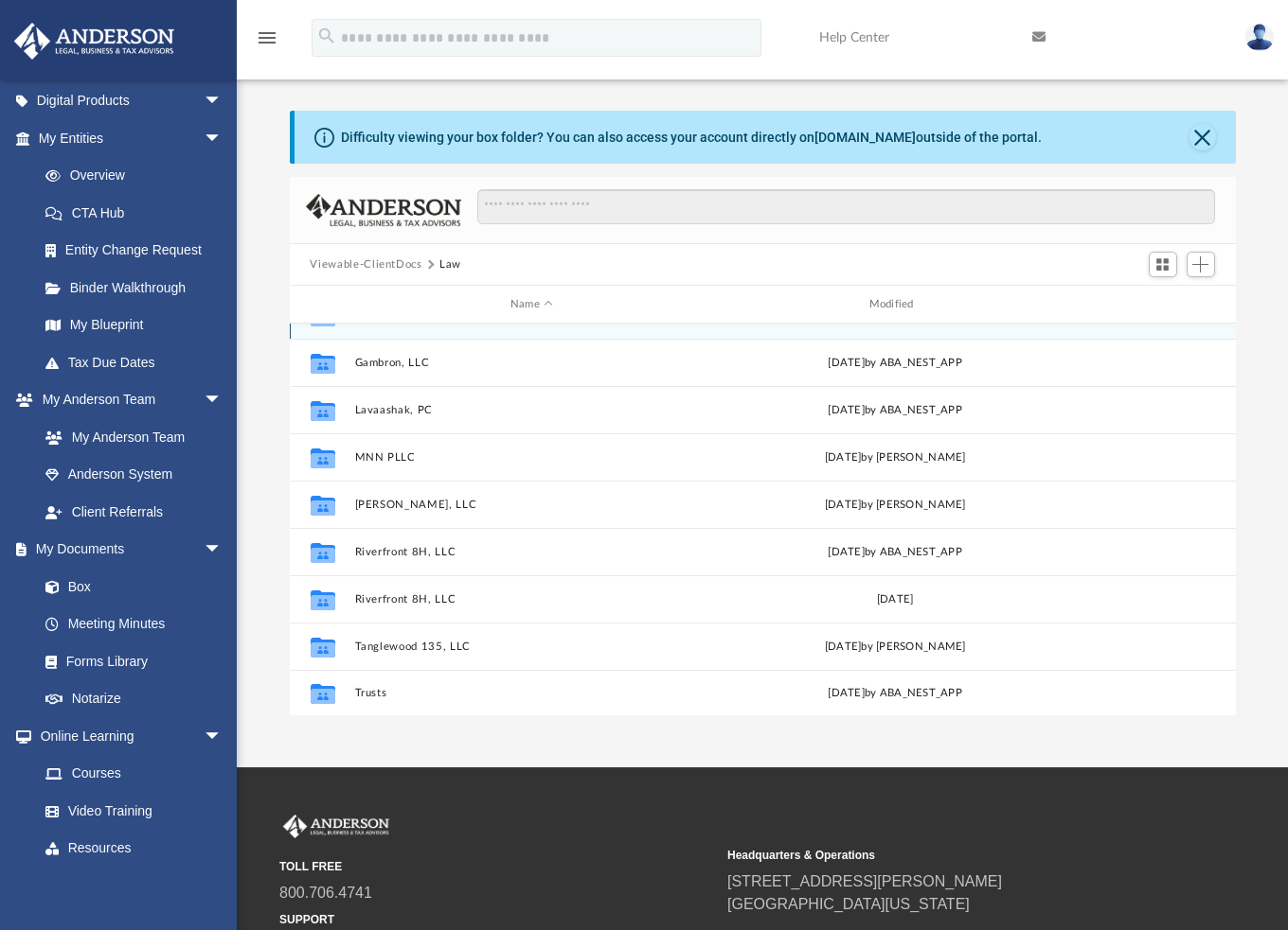
scroll to position [34, 0]
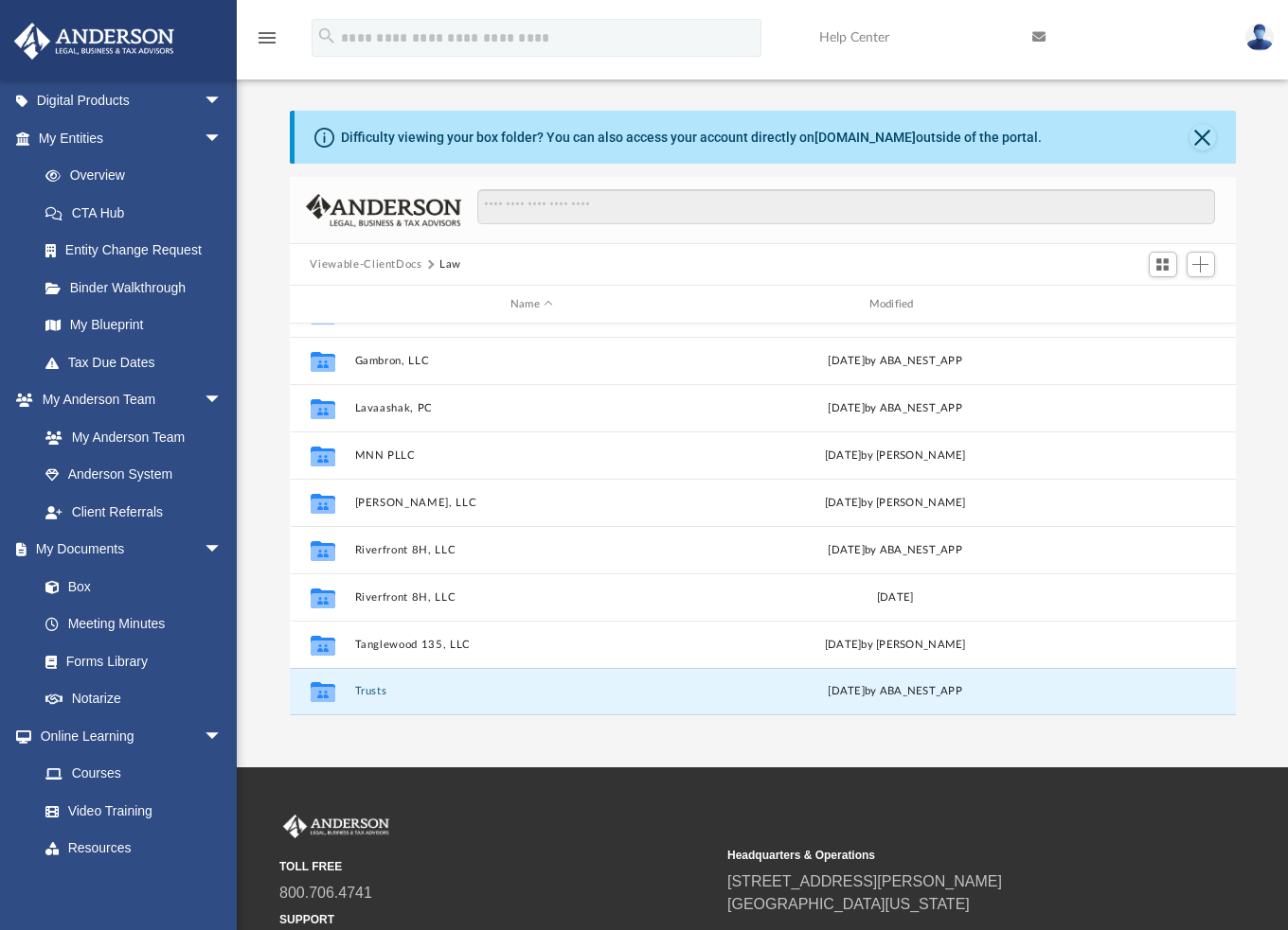
click at [359, 692] on button "Trusts" at bounding box center [532, 691] width 356 height 12
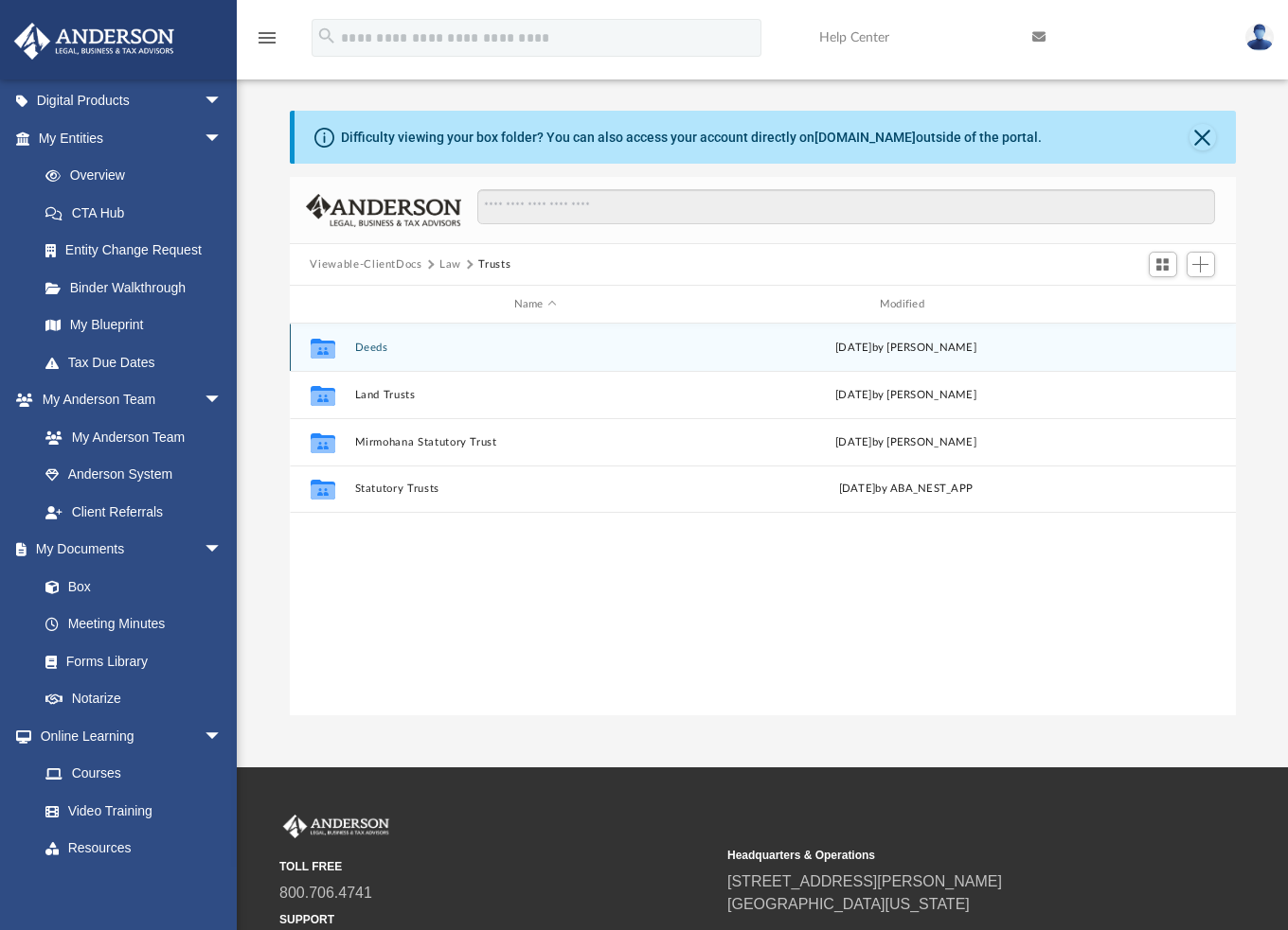
scroll to position [0, 0]
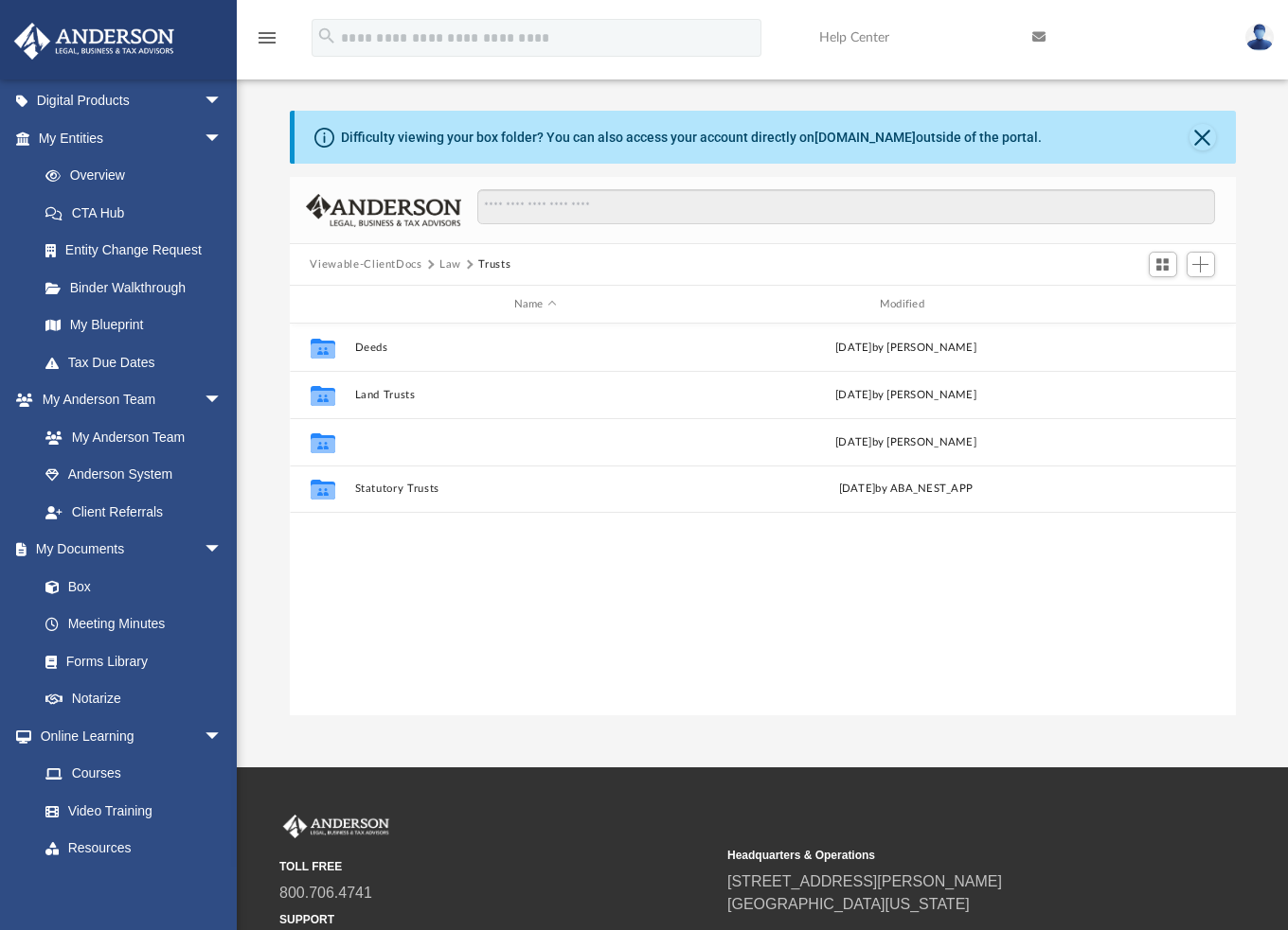
click at [398, 437] on button "Mirmohana Statutory Trust" at bounding box center [535, 443] width 361 height 12
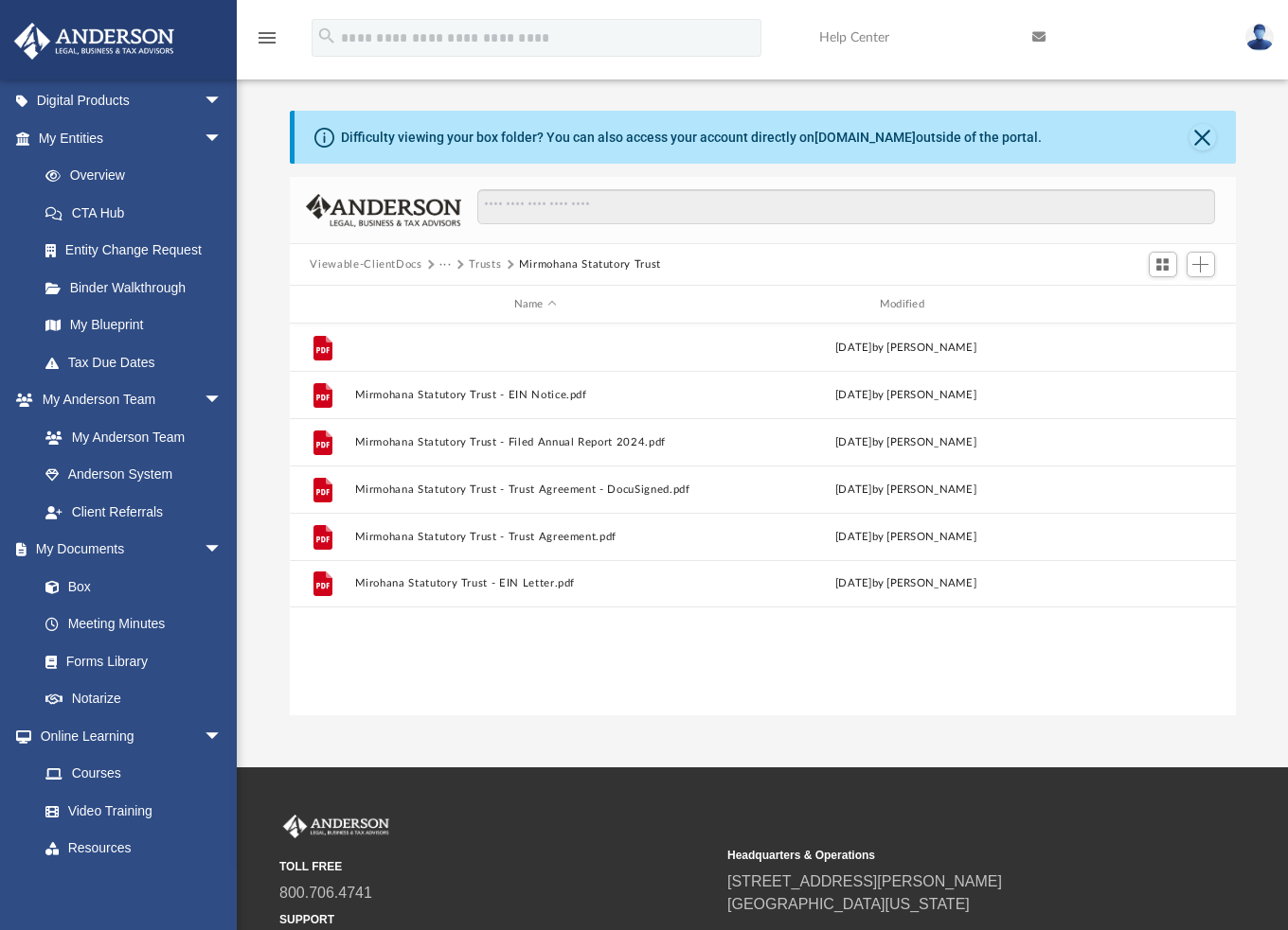
click at [595, 344] on button "Mirmohana Statutory Trust - Filed WY Trust Certificate.pdf" at bounding box center [535, 347] width 361 height 12
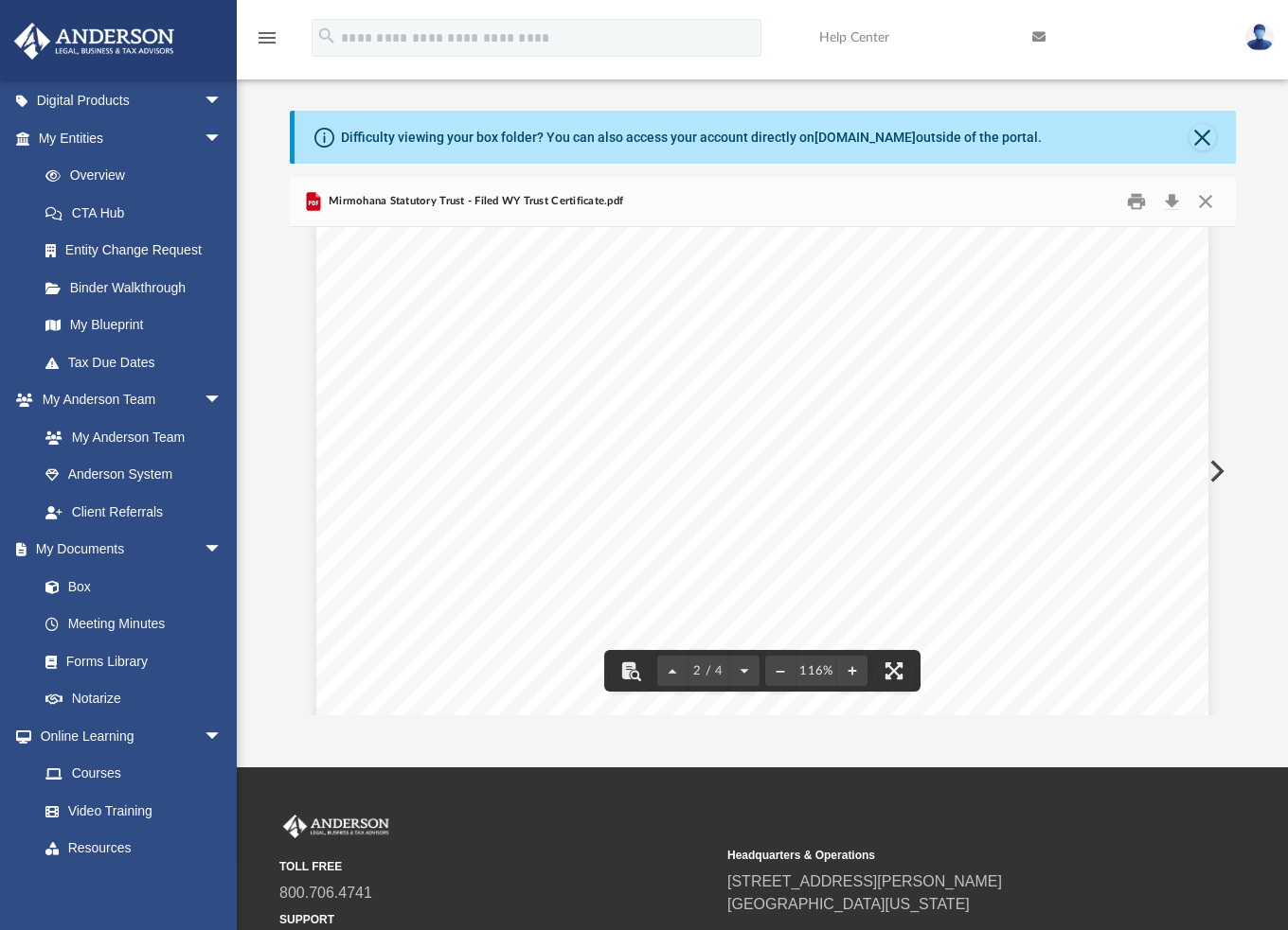
scroll to position [1609, 0]
click at [1208, 198] on button "Close" at bounding box center [1206, 202] width 34 height 30
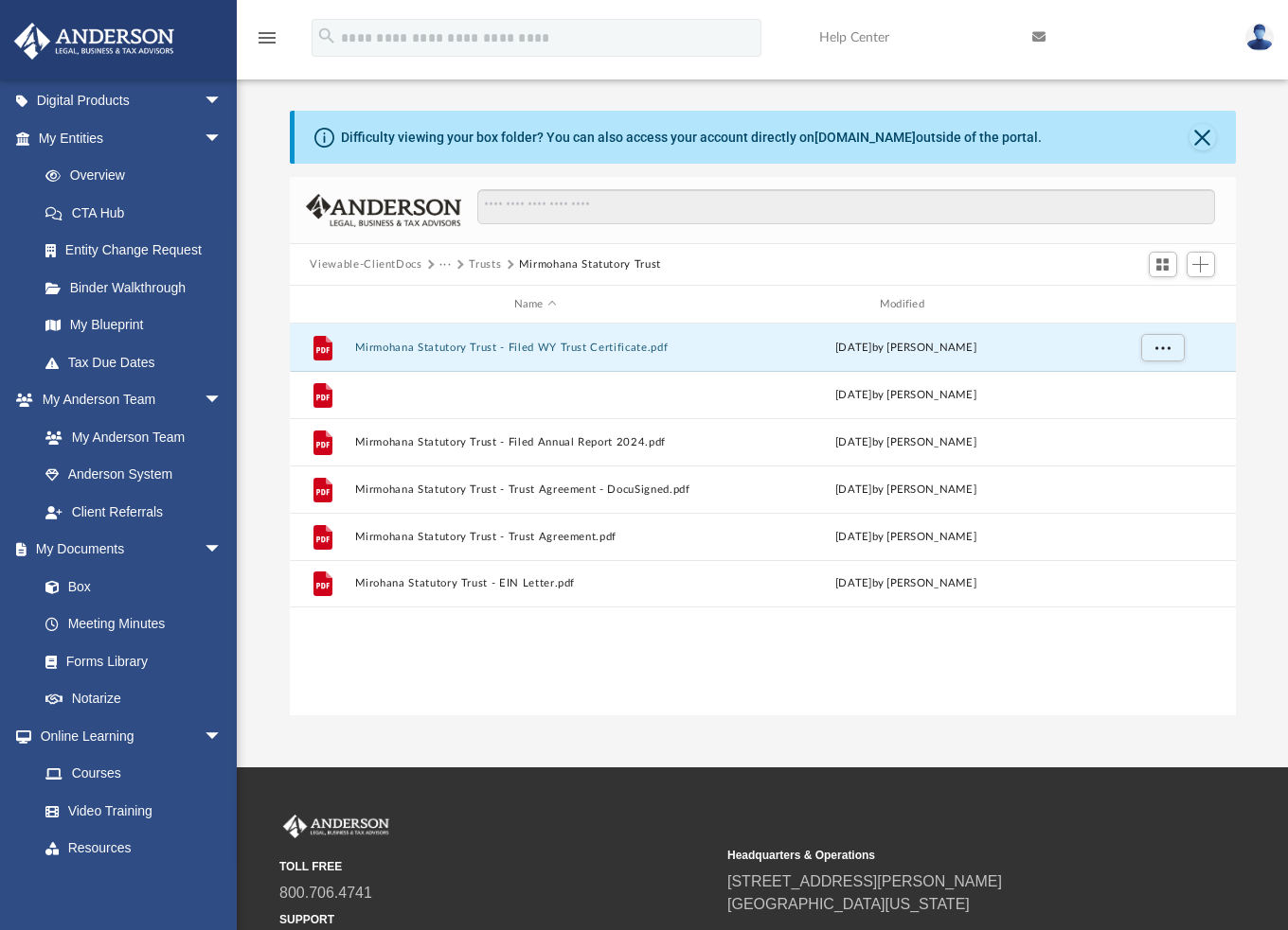
click at [436, 393] on button "Mirmohana Statutory Trust - EIN Notice.pdf" at bounding box center [535, 395] width 361 height 12
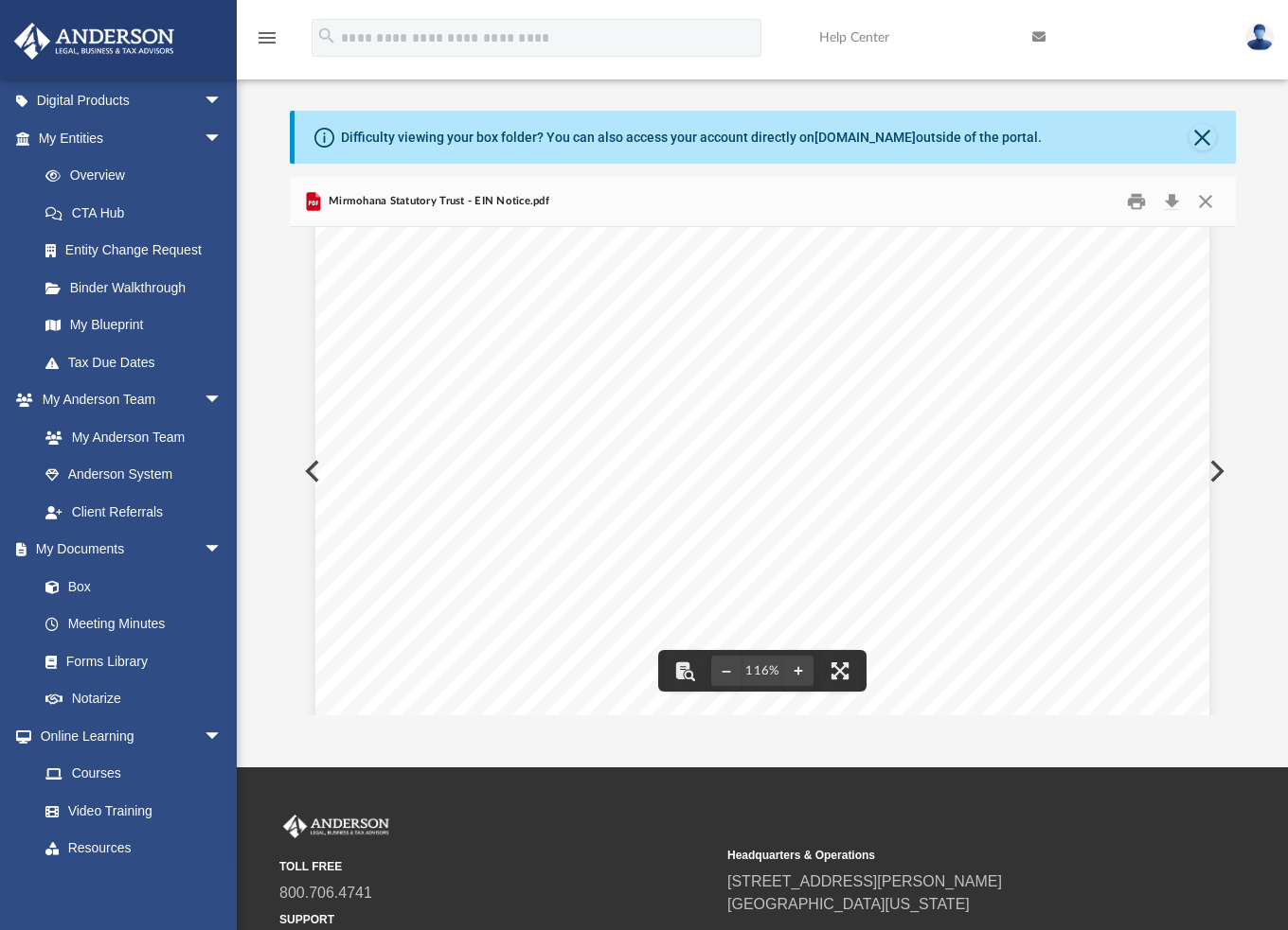
scroll to position [0, 0]
click at [1209, 202] on button "Close" at bounding box center [1206, 202] width 34 height 30
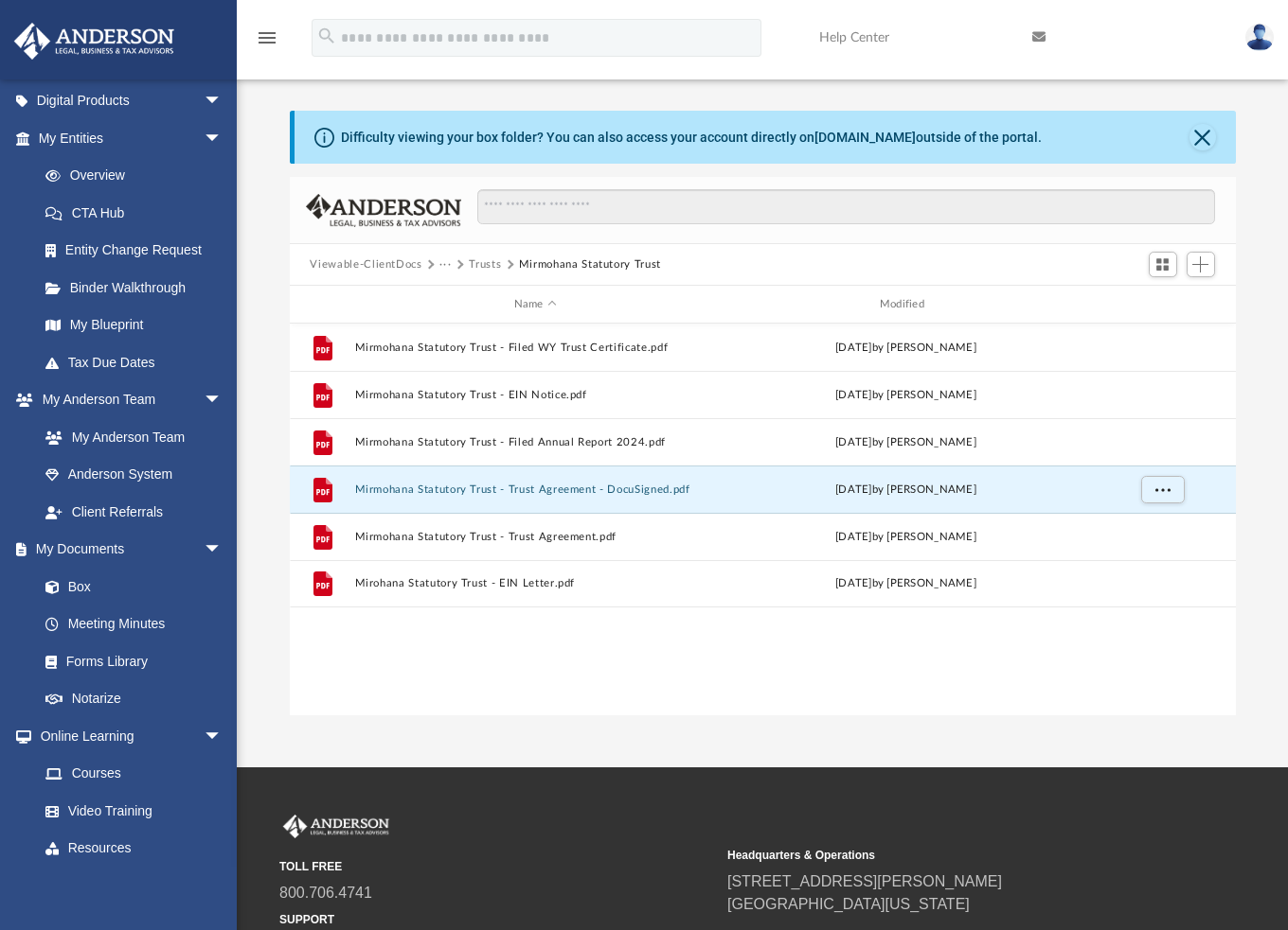
click at [549, 489] on button "Mirmohana Statutory Trust - Trust Agreement - DocuSigned.pdf" at bounding box center [535, 489] width 361 height 12
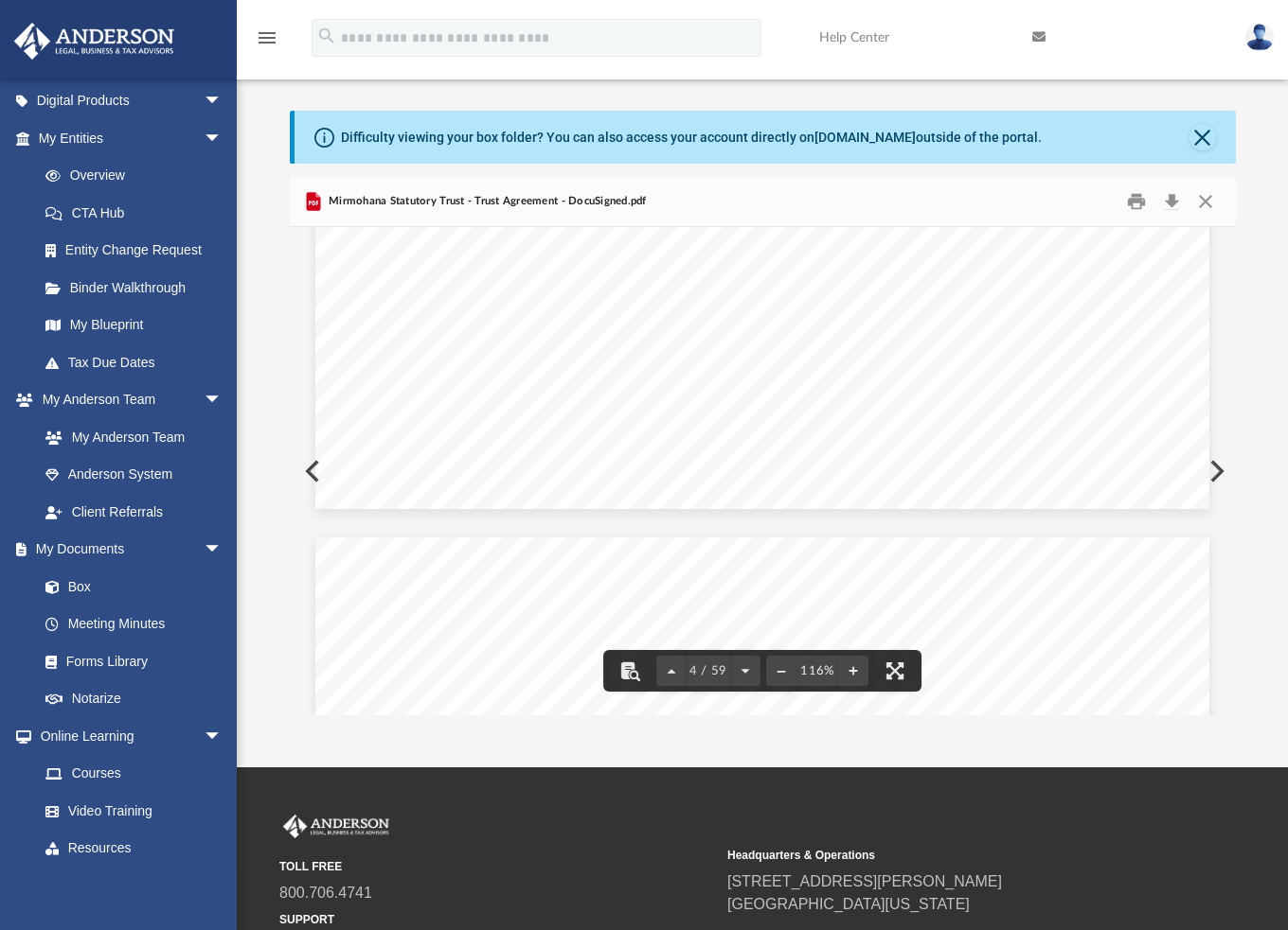
scroll to position [4448, 0]
click at [1174, 200] on button "Download" at bounding box center [1172, 202] width 34 height 30
click at [1266, 368] on div "Difficulty viewing your box folder? You can also access your account directly o…" at bounding box center [762, 413] width 1051 height 604
click at [1208, 188] on button "Close" at bounding box center [1206, 202] width 34 height 30
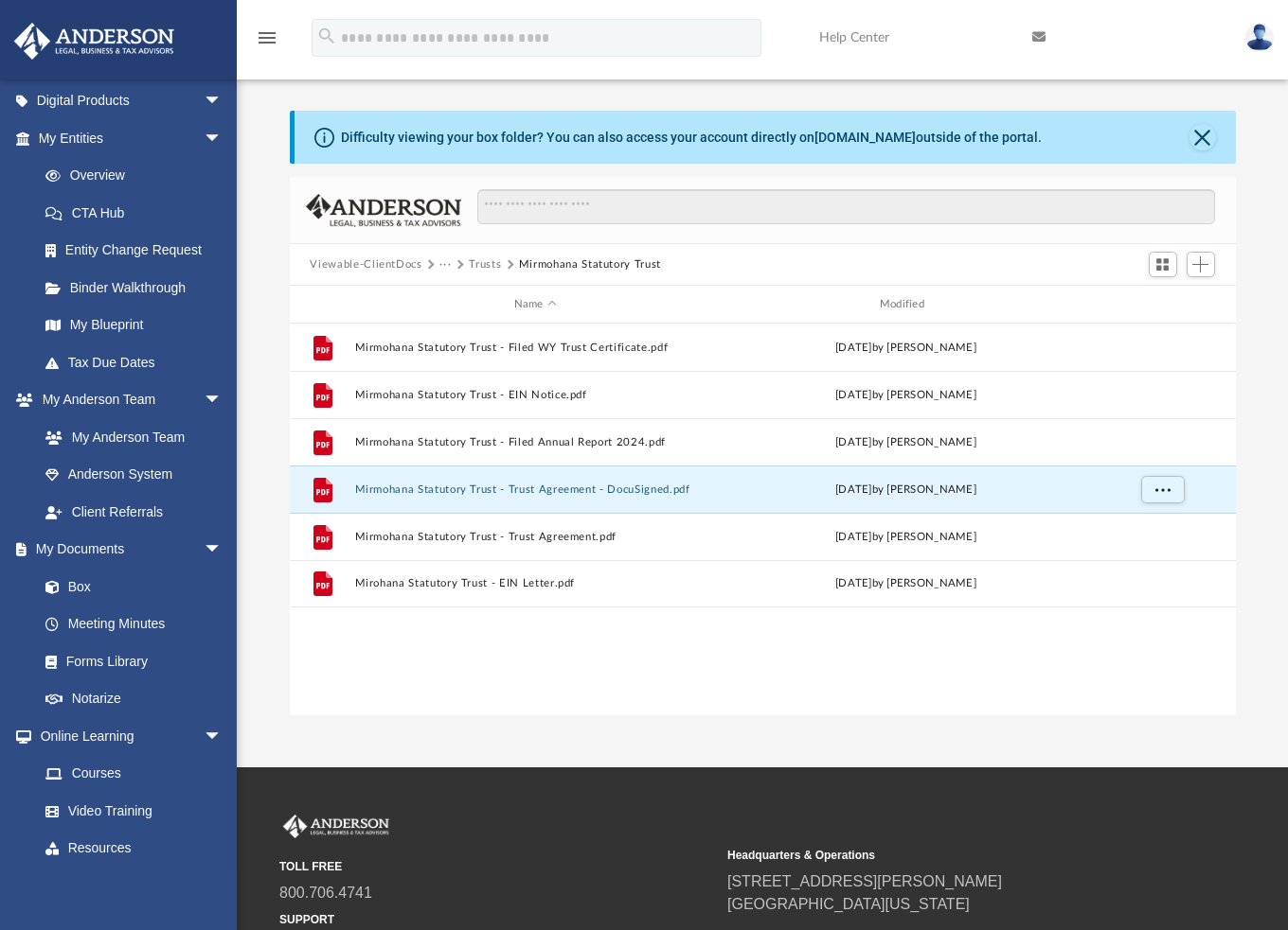
click at [116, 315] on link "My Blueprint" at bounding box center [134, 326] width 215 height 38
